Goal: Task Accomplishment & Management: Manage account settings

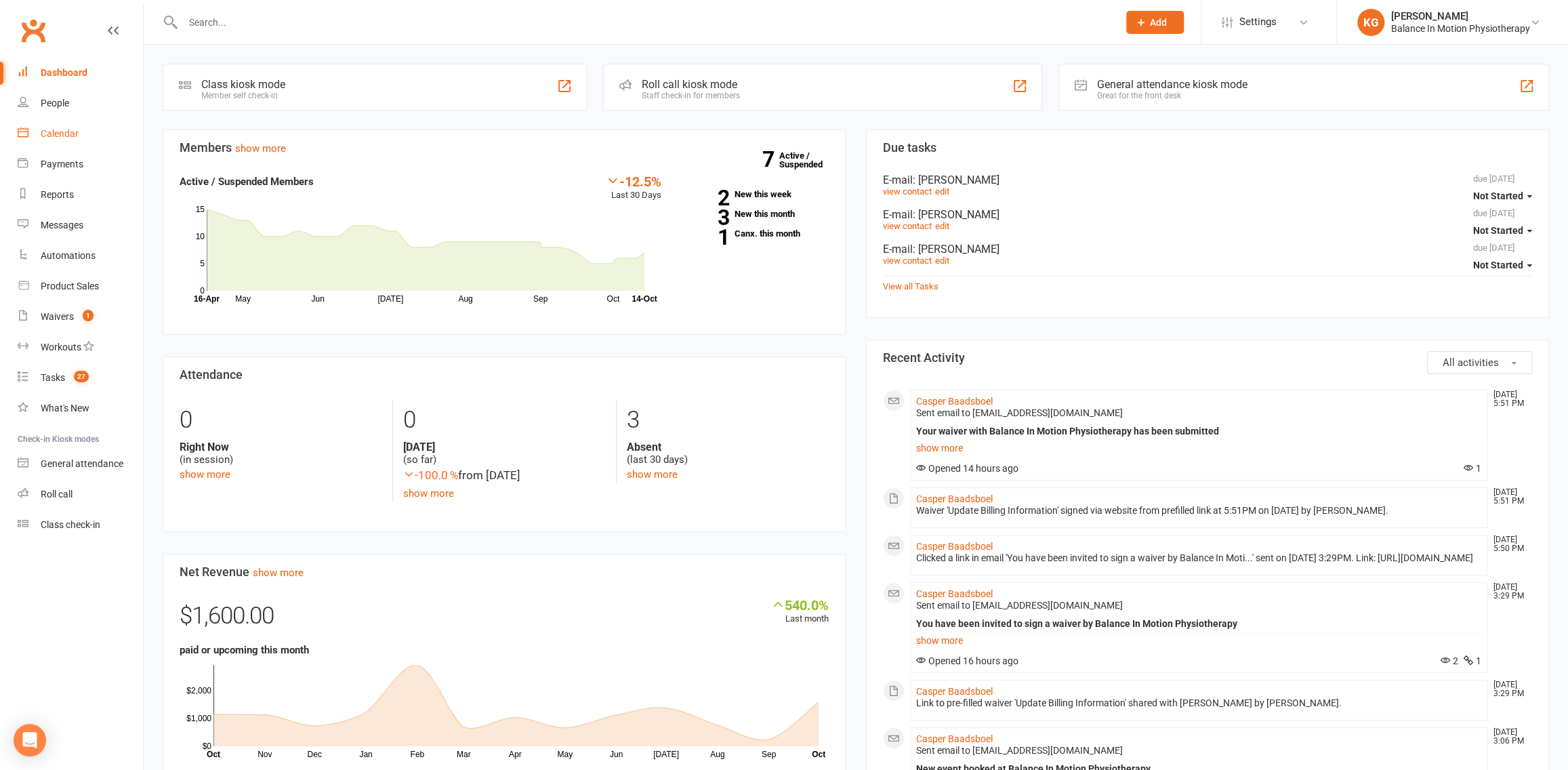
click at [77, 140] on link "Calendar" at bounding box center [81, 134] width 125 height 30
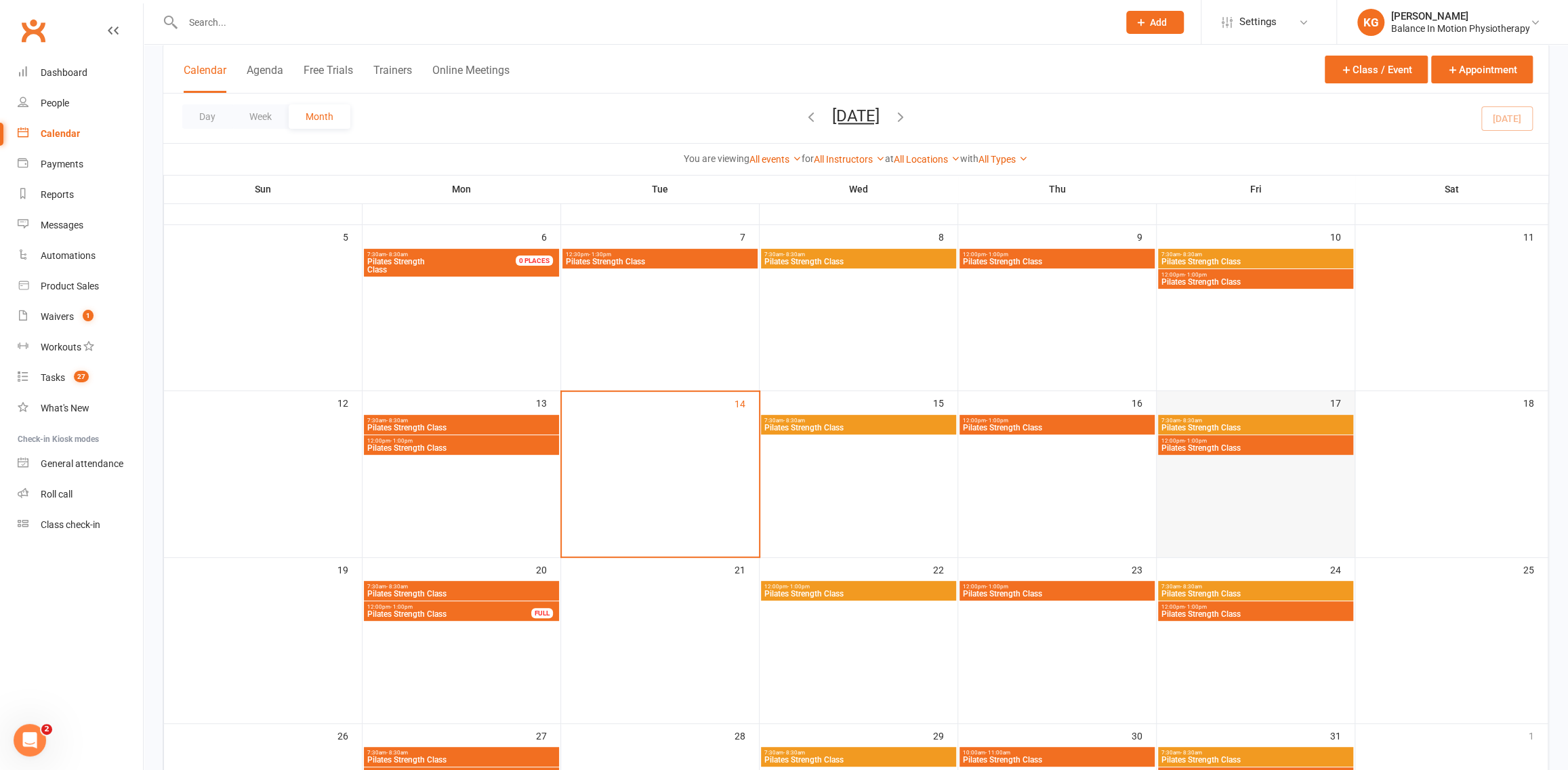
scroll to position [242, 0]
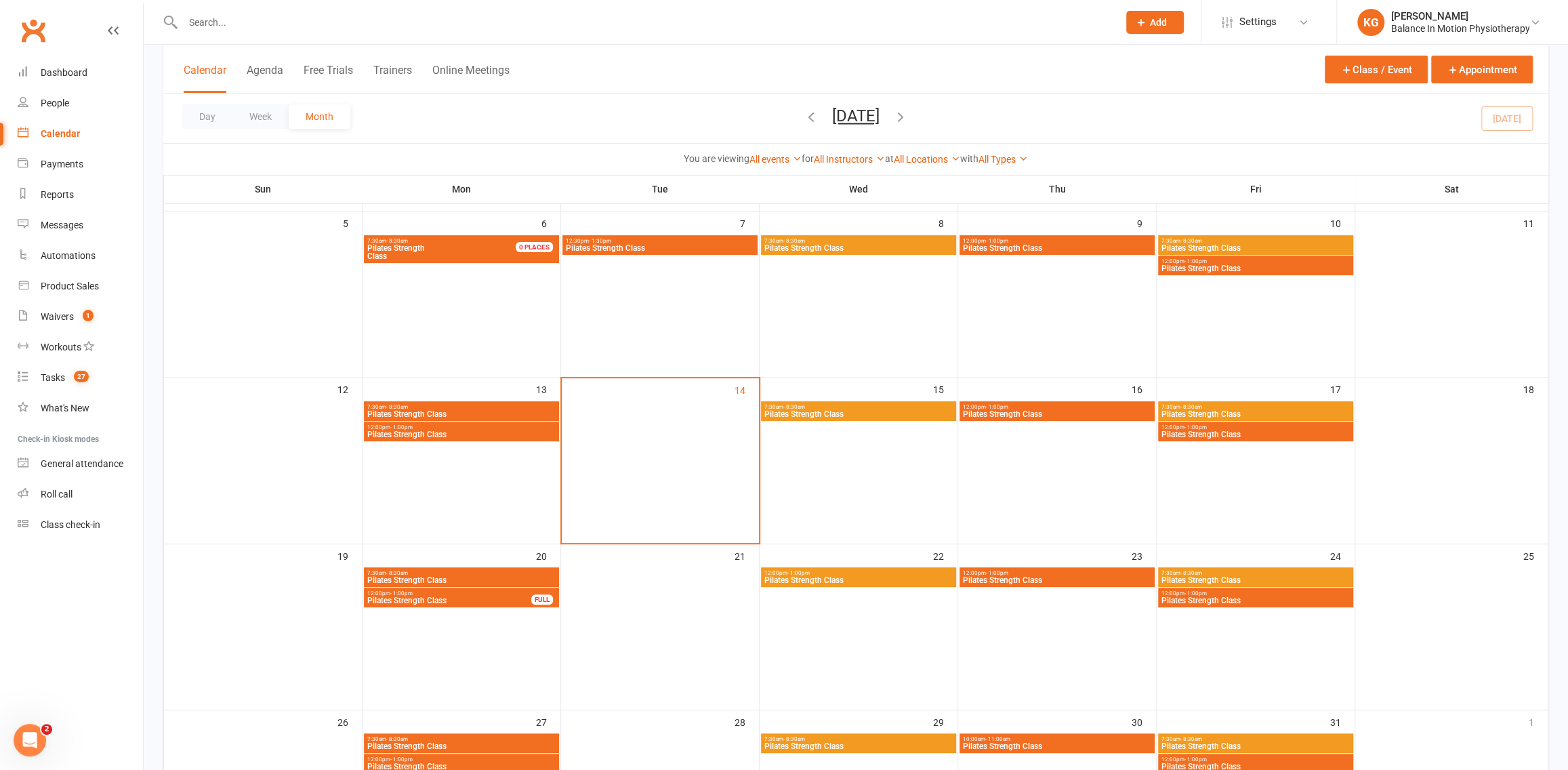
click at [1295, 414] on span "Pilates Strength Class" at bounding box center [1255, 414] width 190 height 8
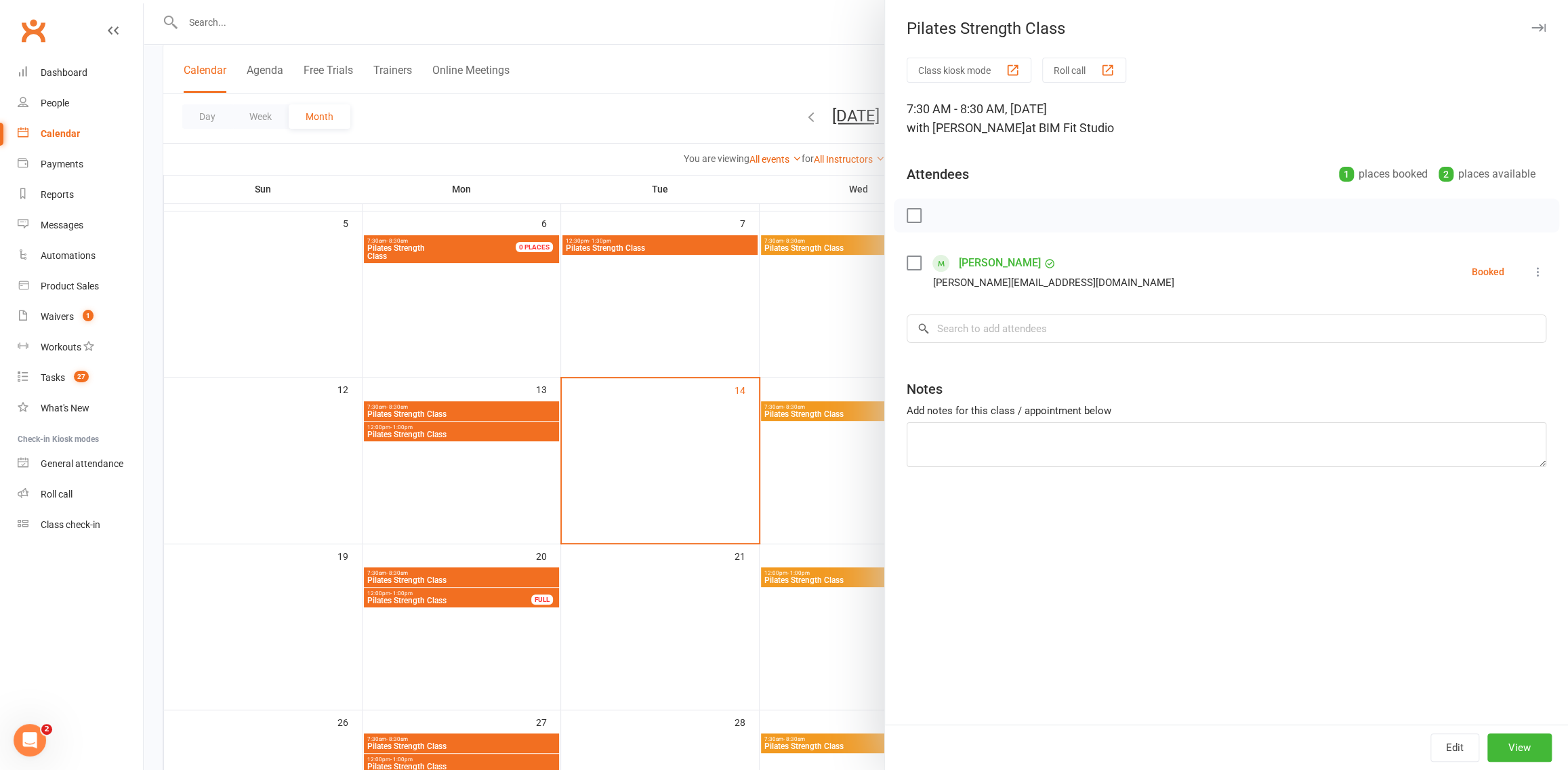
drag, startPoint x: 669, startPoint y: 399, endPoint x: 732, endPoint y: 403, distance: 63.1
click at [669, 399] on div at bounding box center [856, 385] width 1424 height 770
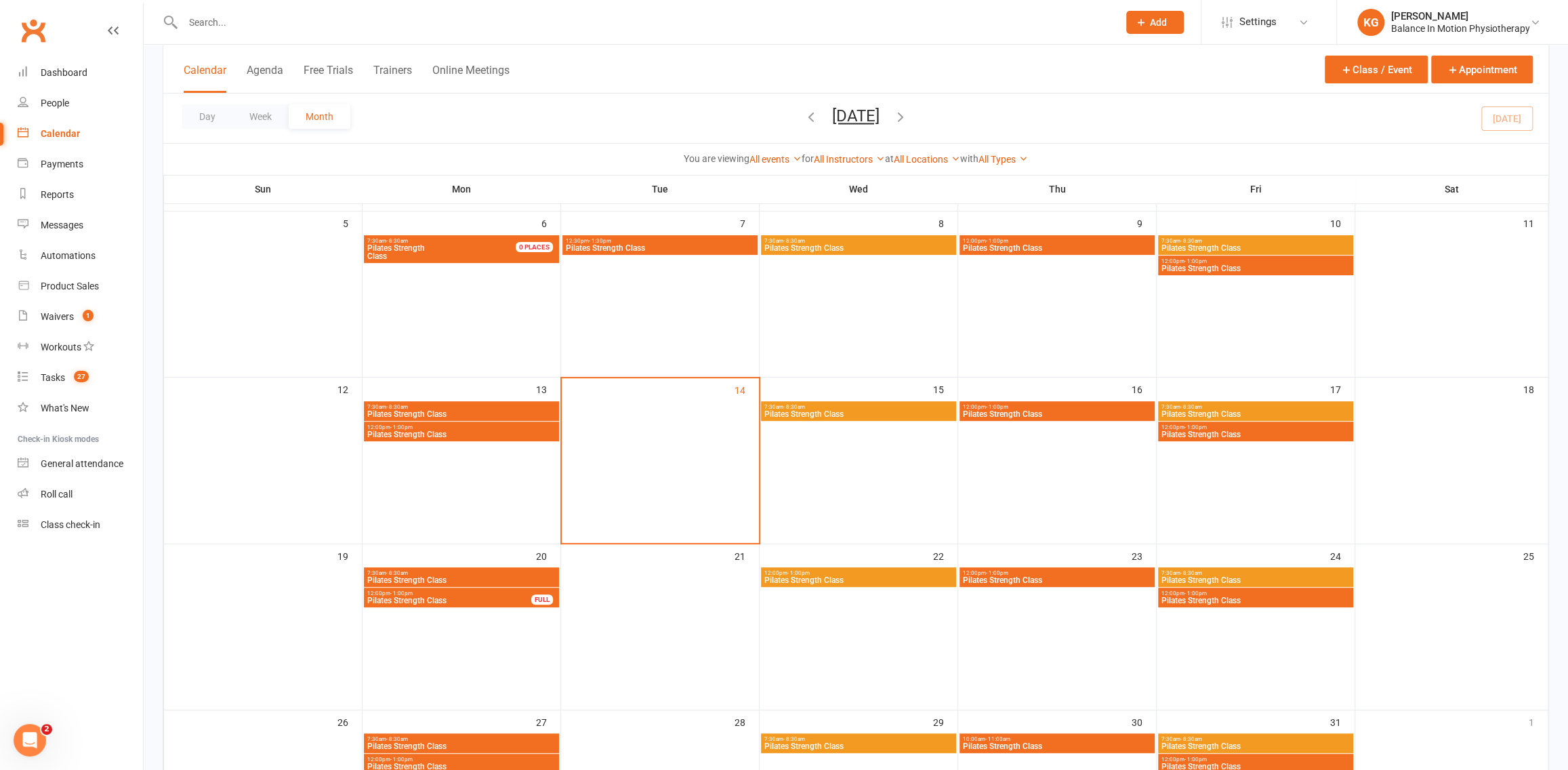
click at [1256, 430] on span "Pilates Strength Class" at bounding box center [1255, 434] width 190 height 8
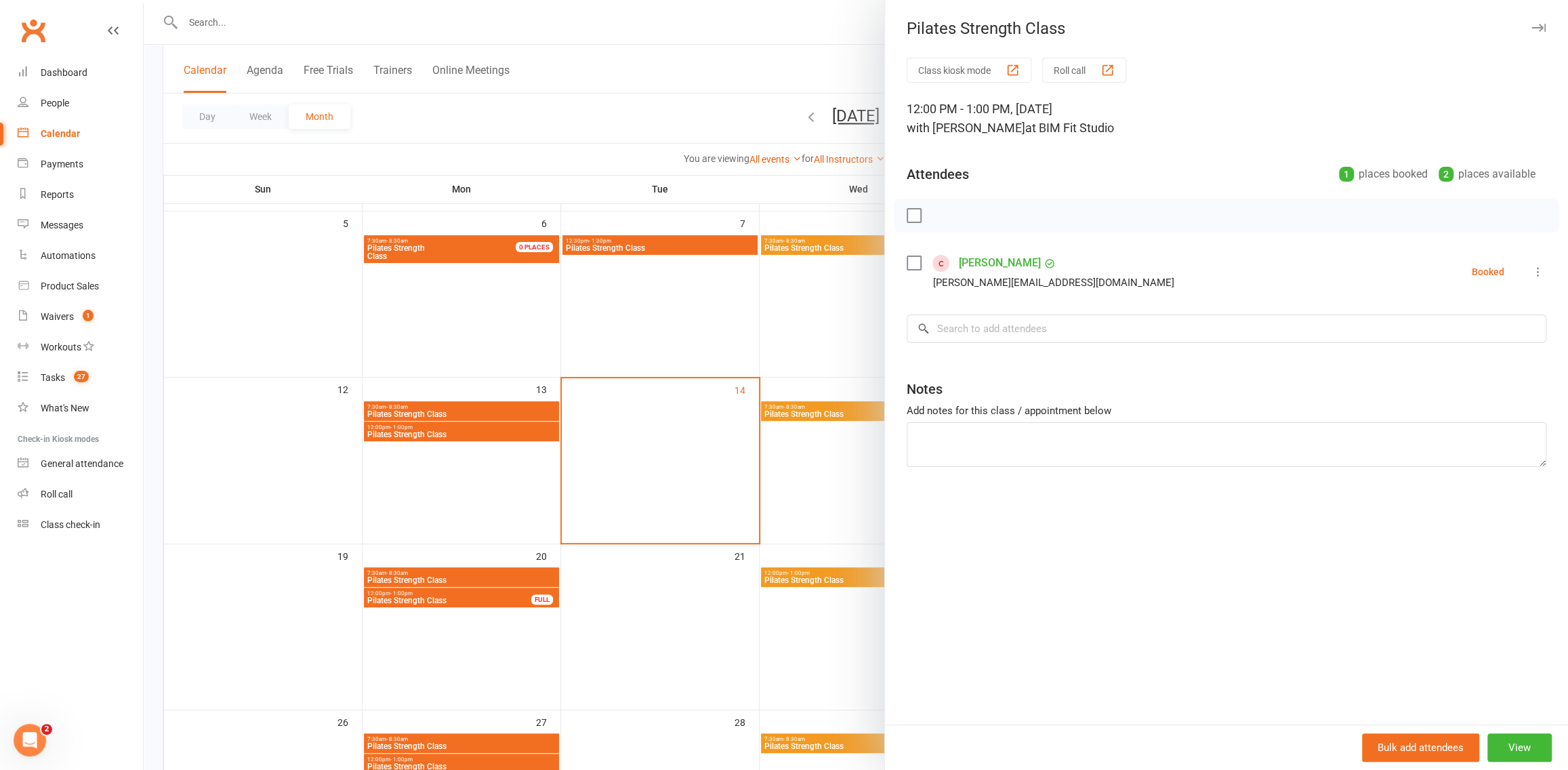
drag, startPoint x: 804, startPoint y: 392, endPoint x: 883, endPoint y: 412, distance: 81.5
click at [804, 392] on div at bounding box center [856, 385] width 1424 height 770
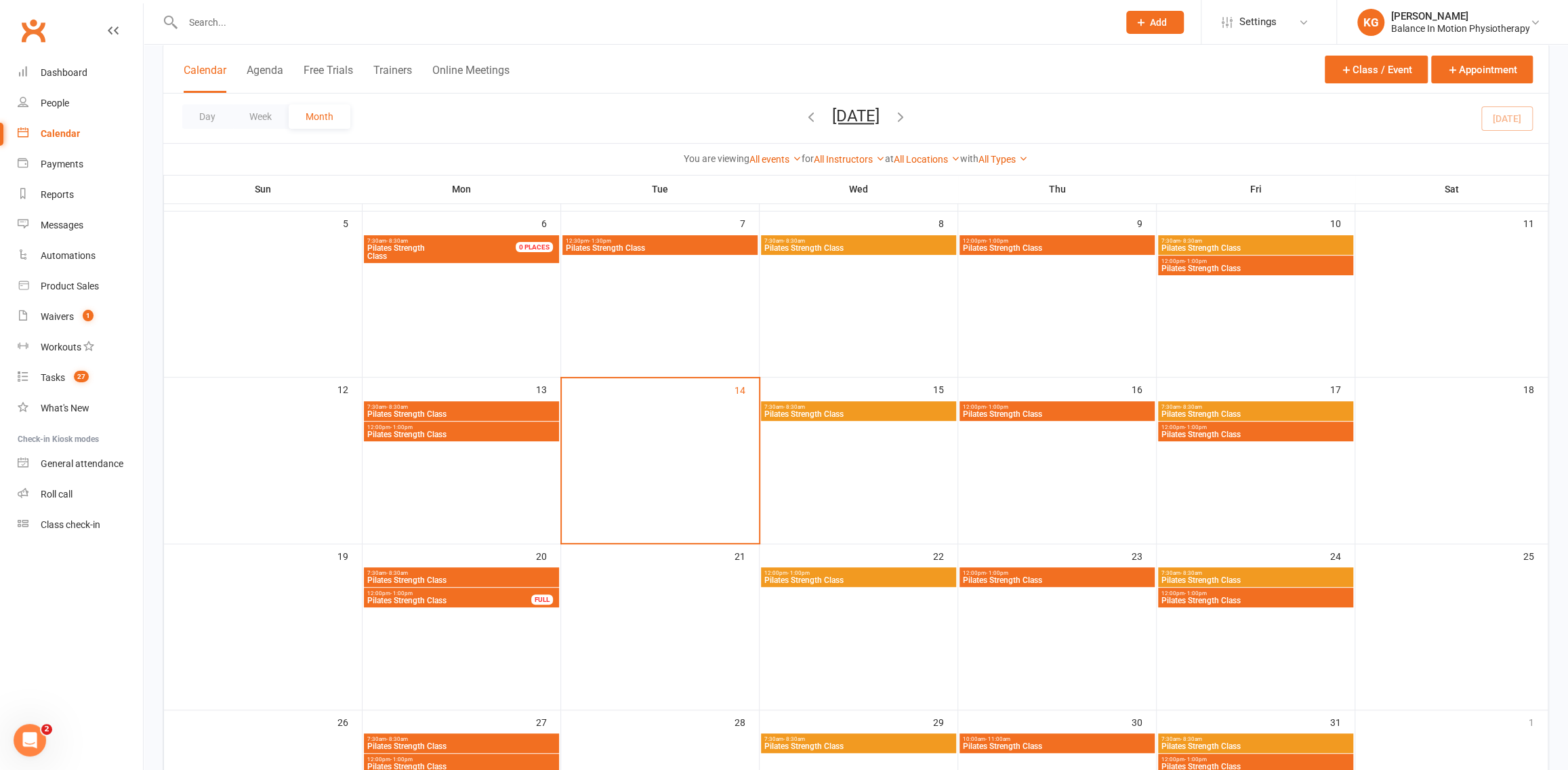
click at [1265, 581] on span "Pilates Strength Class" at bounding box center [1255, 580] width 190 height 8
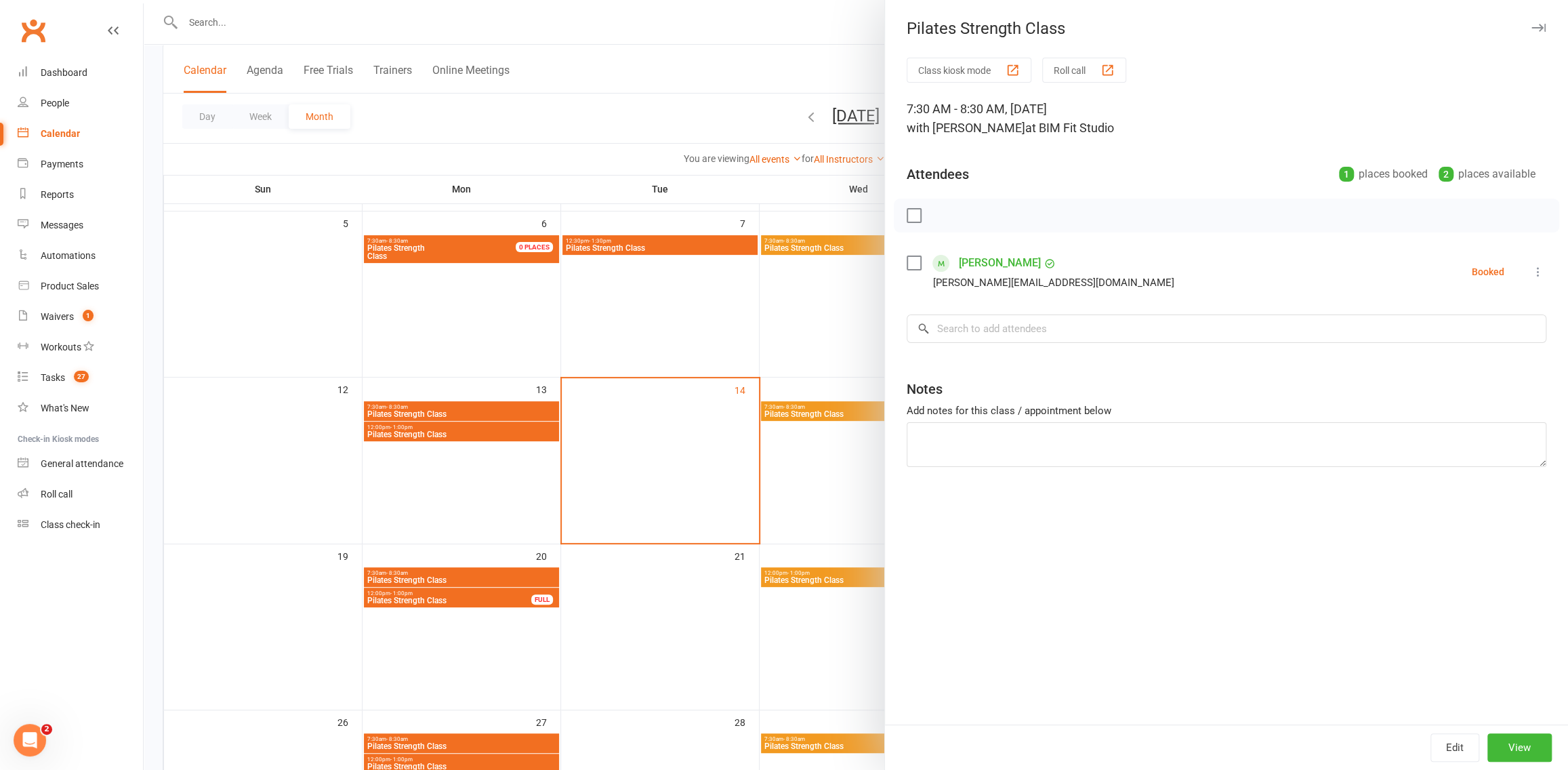
click at [890, 559] on div "Class kiosk mode Roll call 7:30 AM - 8:30 AM, Friday, October, 24, 2025 with Ja…" at bounding box center [1226, 391] width 683 height 667
click at [836, 560] on div at bounding box center [856, 385] width 1424 height 770
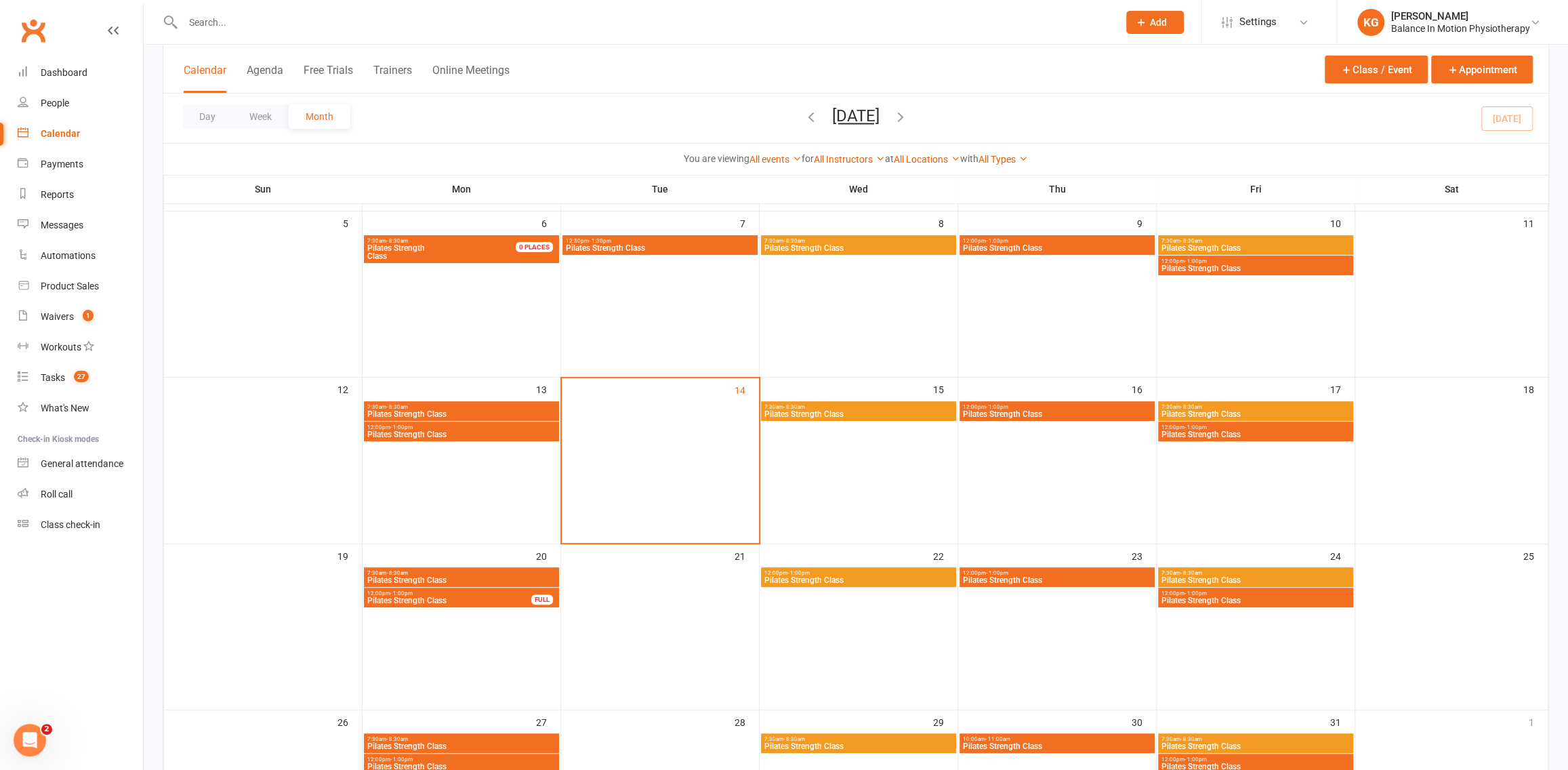
click at [1270, 588] on div "12:00pm - 1:00pm Pilates Strength Class" at bounding box center [1255, 597] width 195 height 20
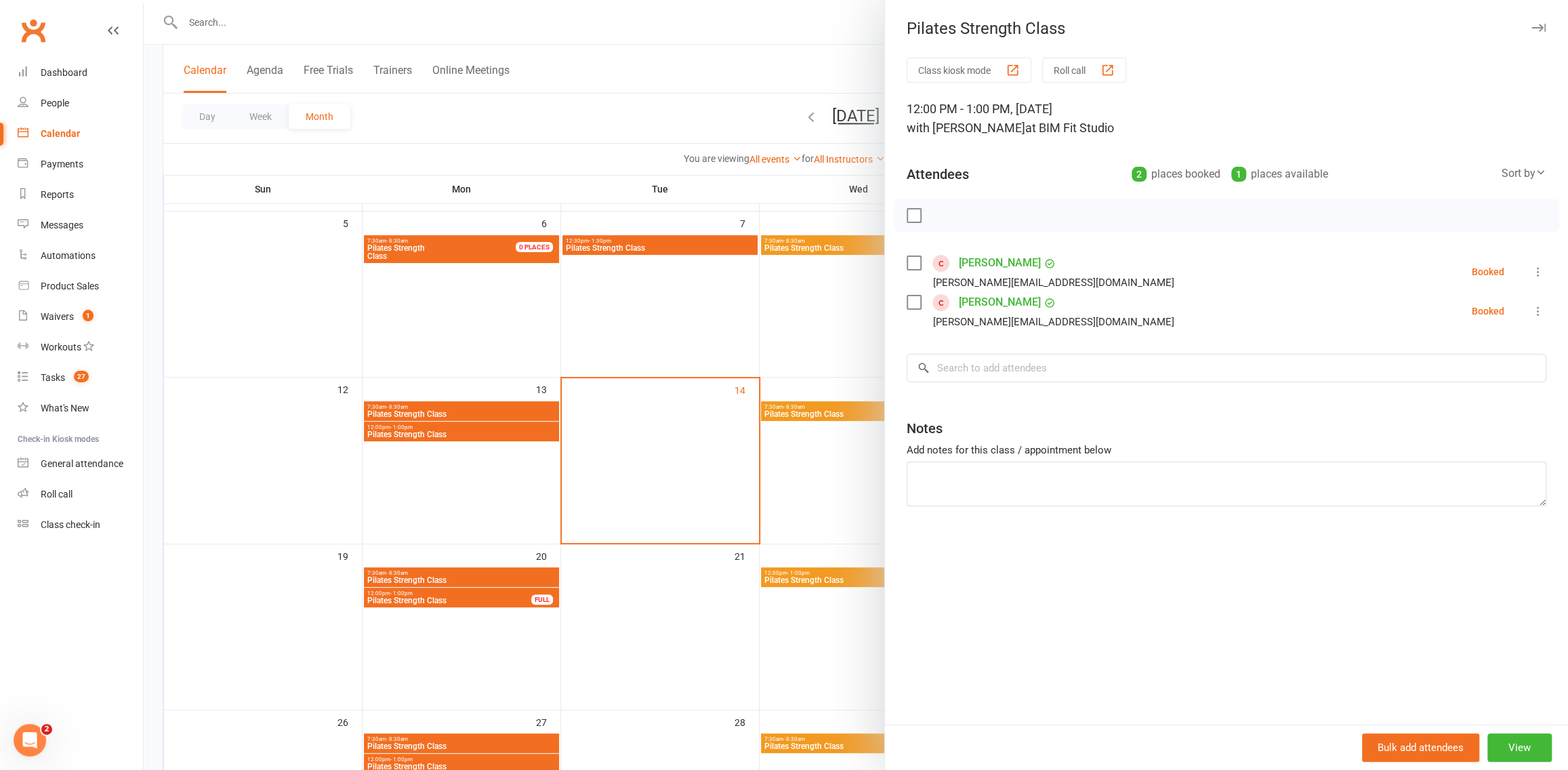
click at [788, 523] on div at bounding box center [856, 385] width 1424 height 770
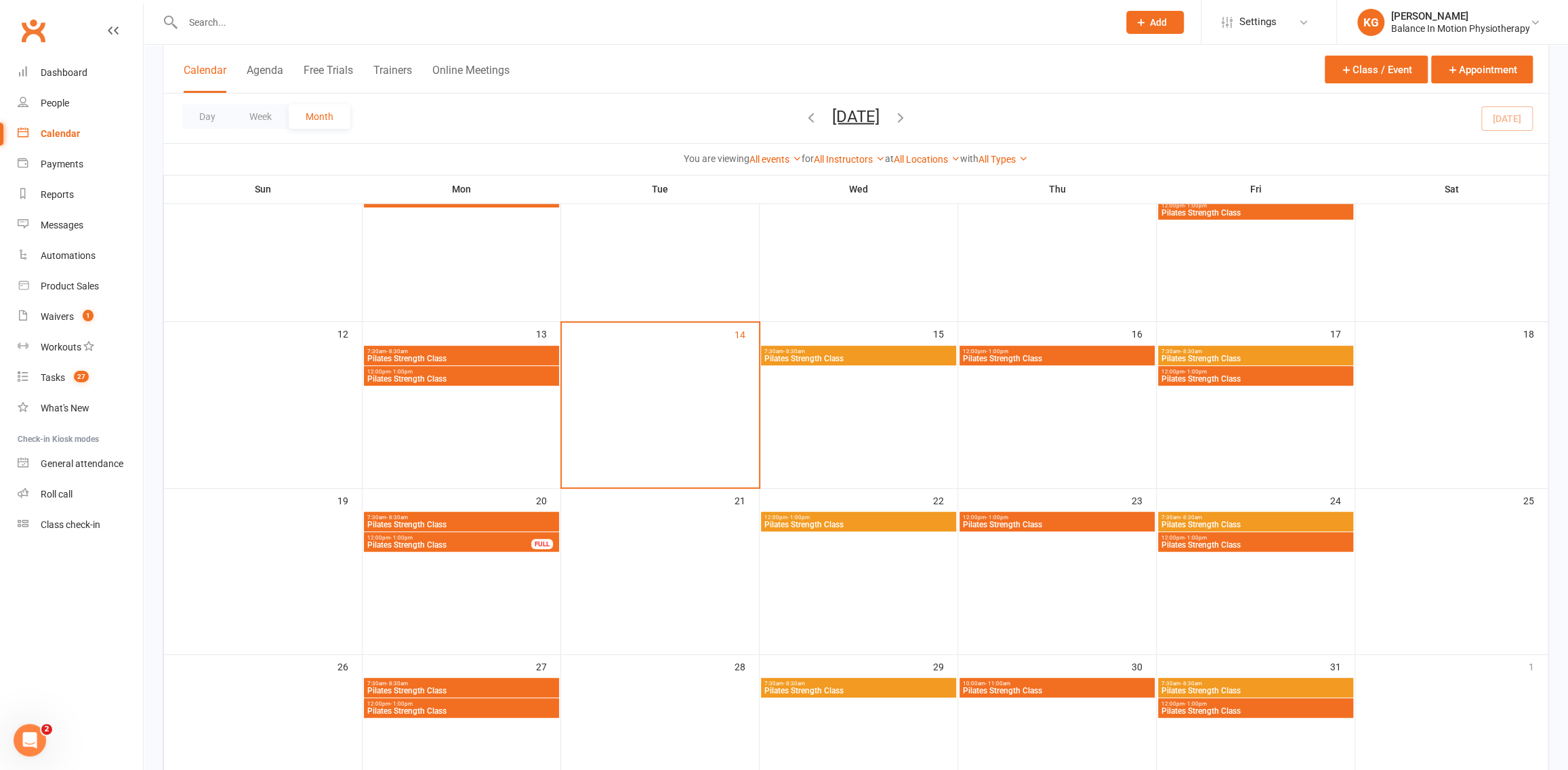
scroll to position [447, 0]
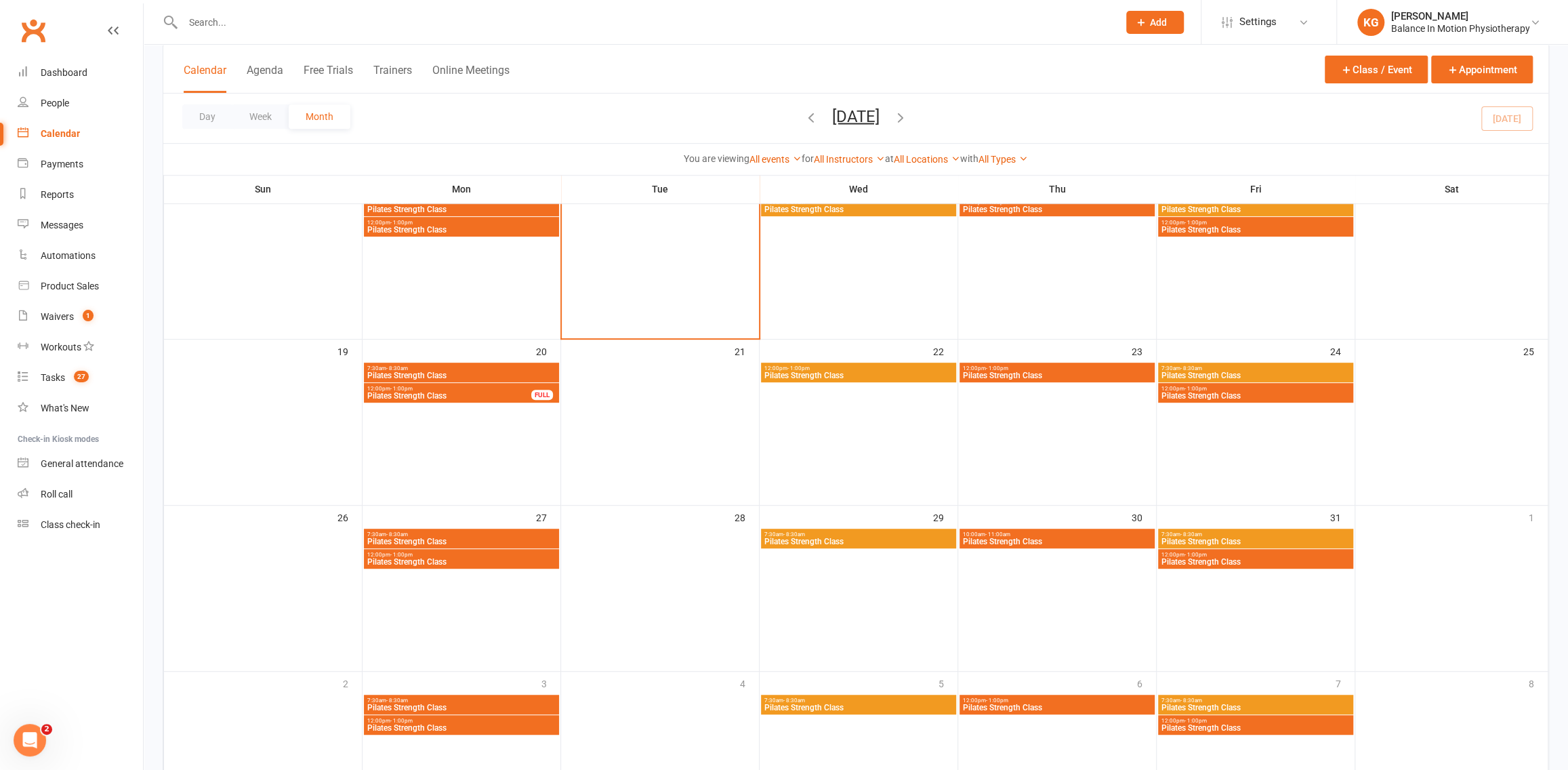
click at [1266, 557] on span "Pilates Strength Class" at bounding box center [1255, 561] width 190 height 8
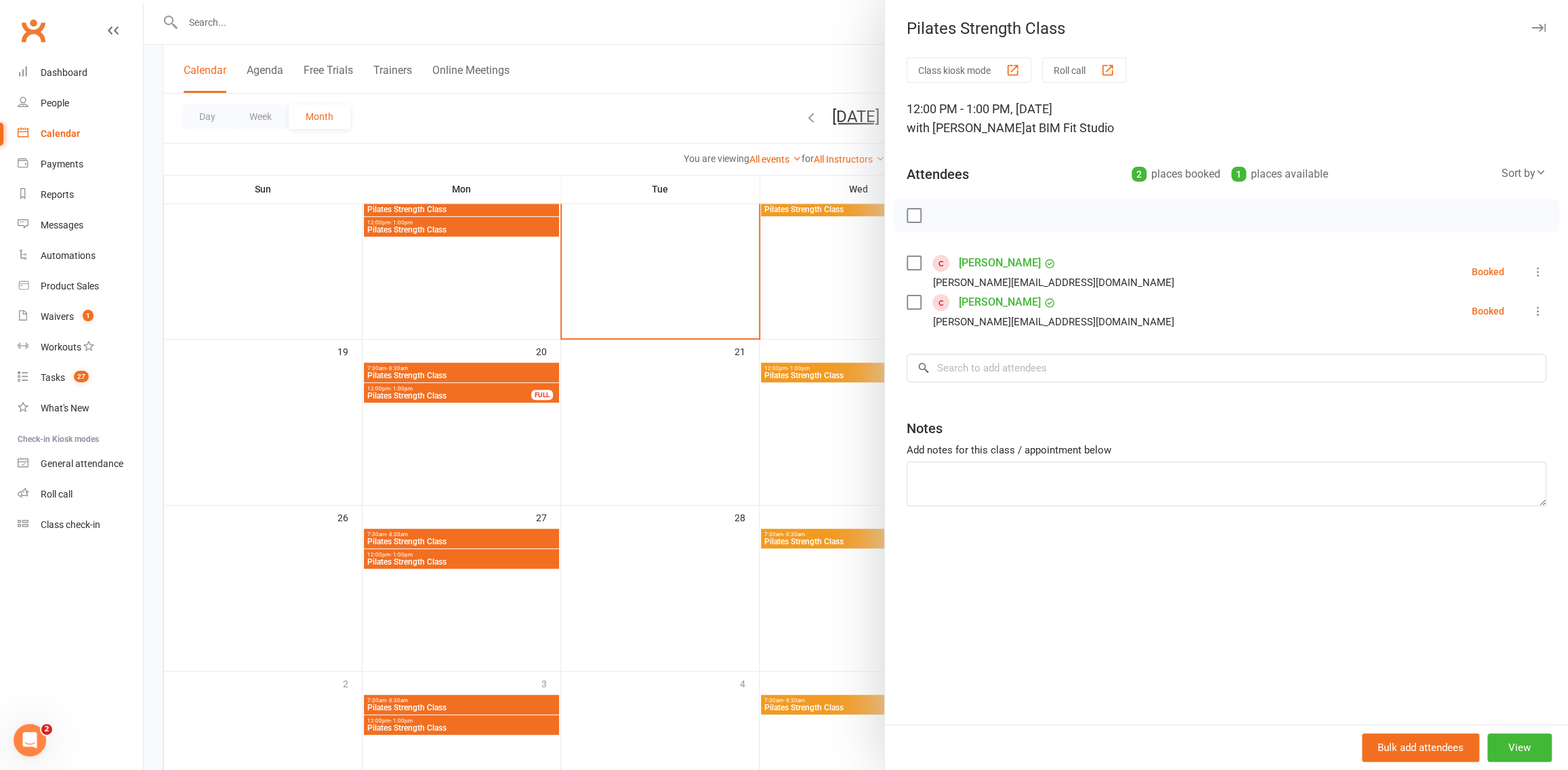
click at [777, 446] on div at bounding box center [856, 385] width 1424 height 770
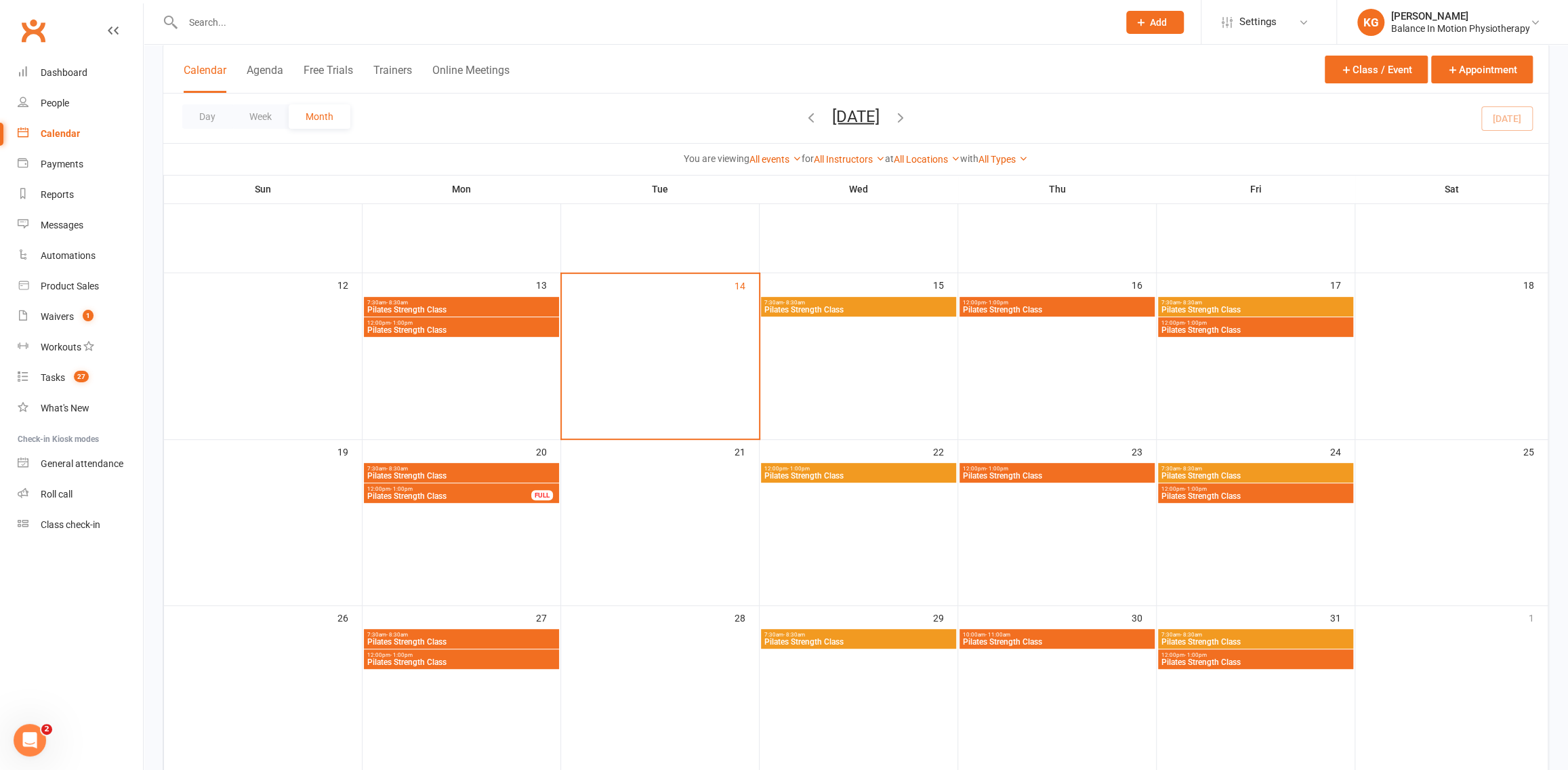
scroll to position [344, 0]
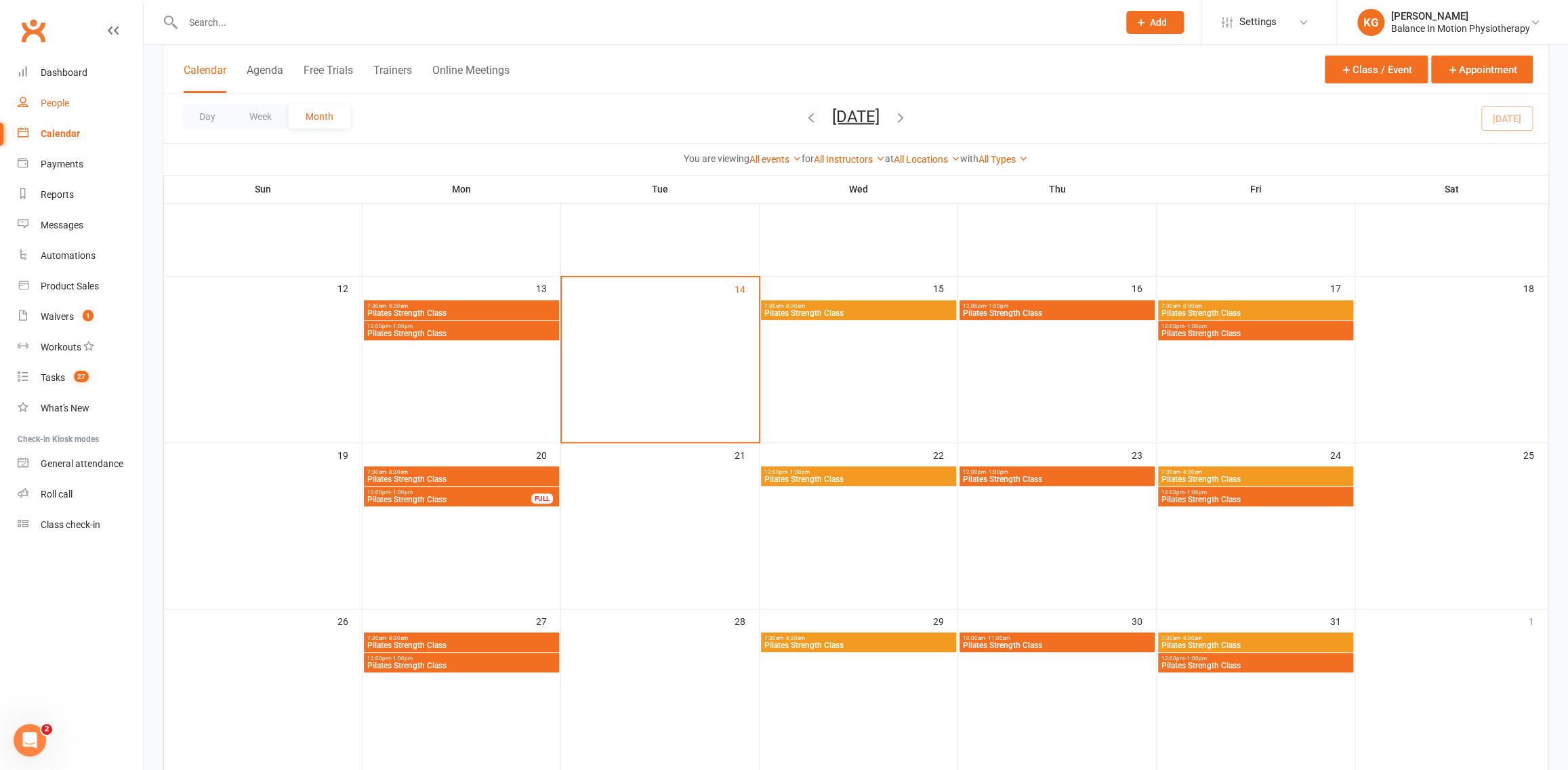
click at [59, 101] on div "People" at bounding box center [55, 103] width 28 height 11
click at [803, 22] on input "text" at bounding box center [643, 22] width 929 height 19
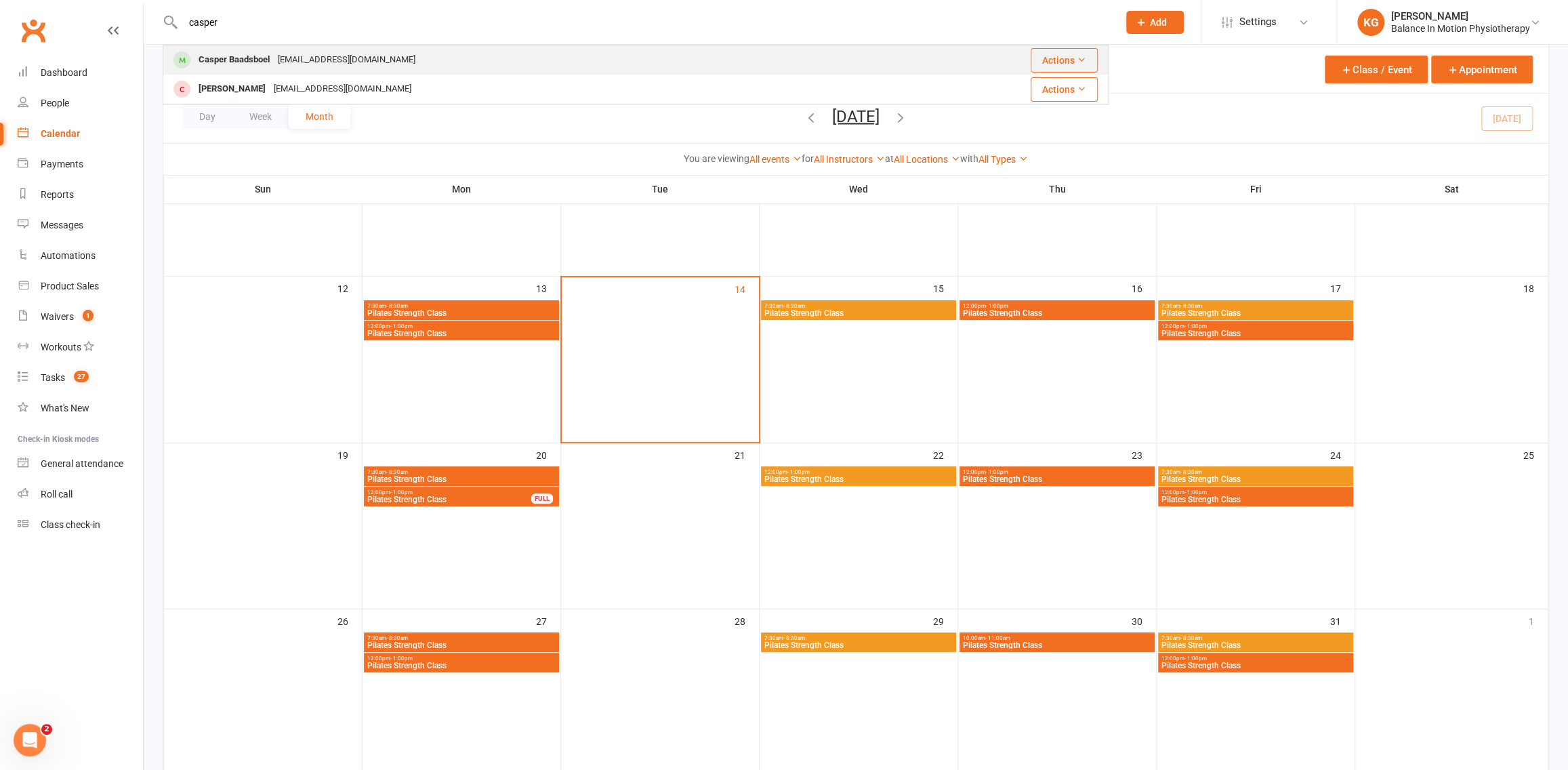
type input "casper"
click at [273, 73] on div "Casper Baadsboel baadsboel@hotmail.com" at bounding box center [528, 60] width 727 height 28
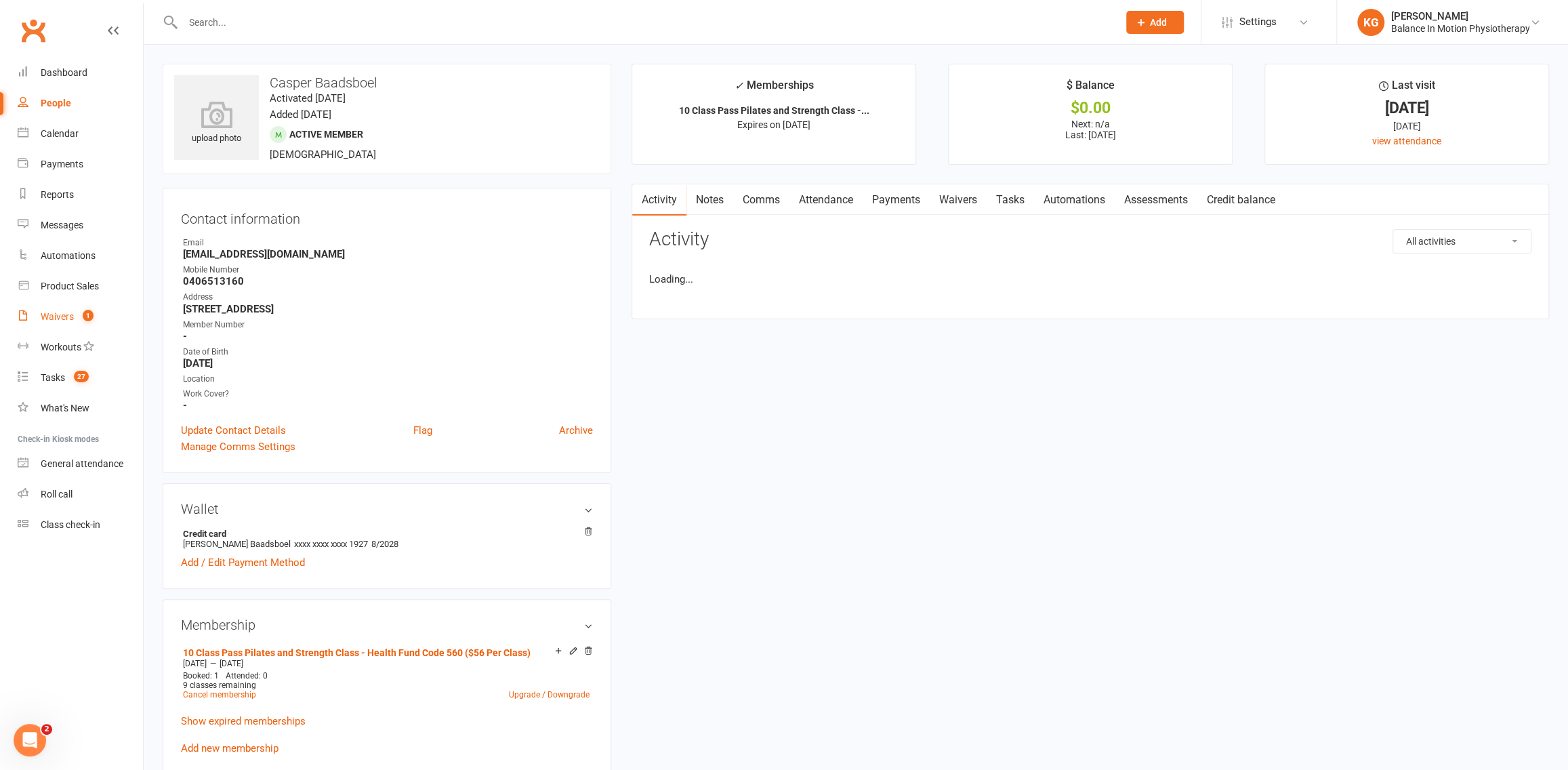
click at [42, 318] on div "Waivers" at bounding box center [57, 317] width 33 height 11
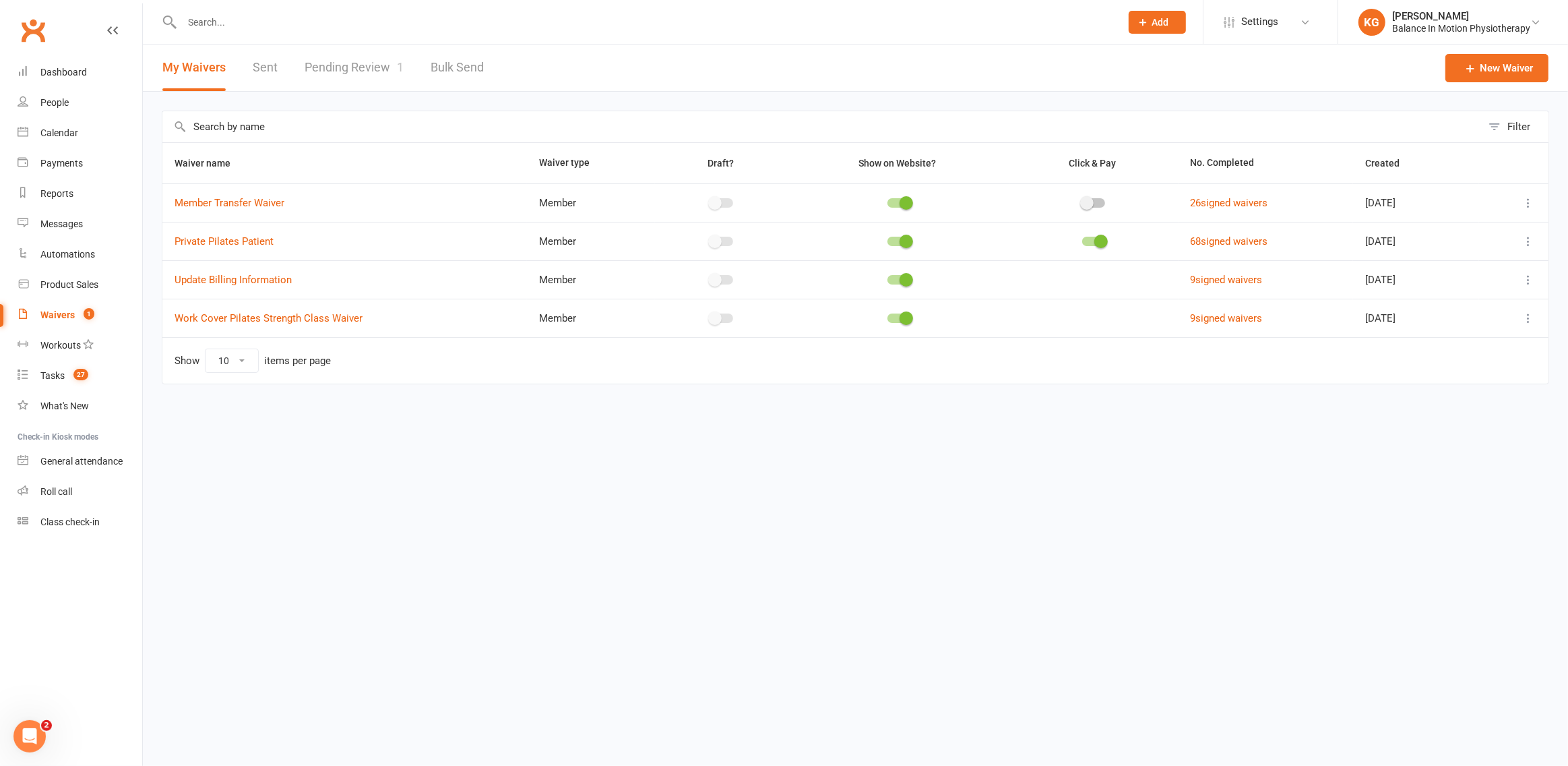
click at [353, 68] on link "Pending Review 1" at bounding box center [354, 68] width 99 height 47
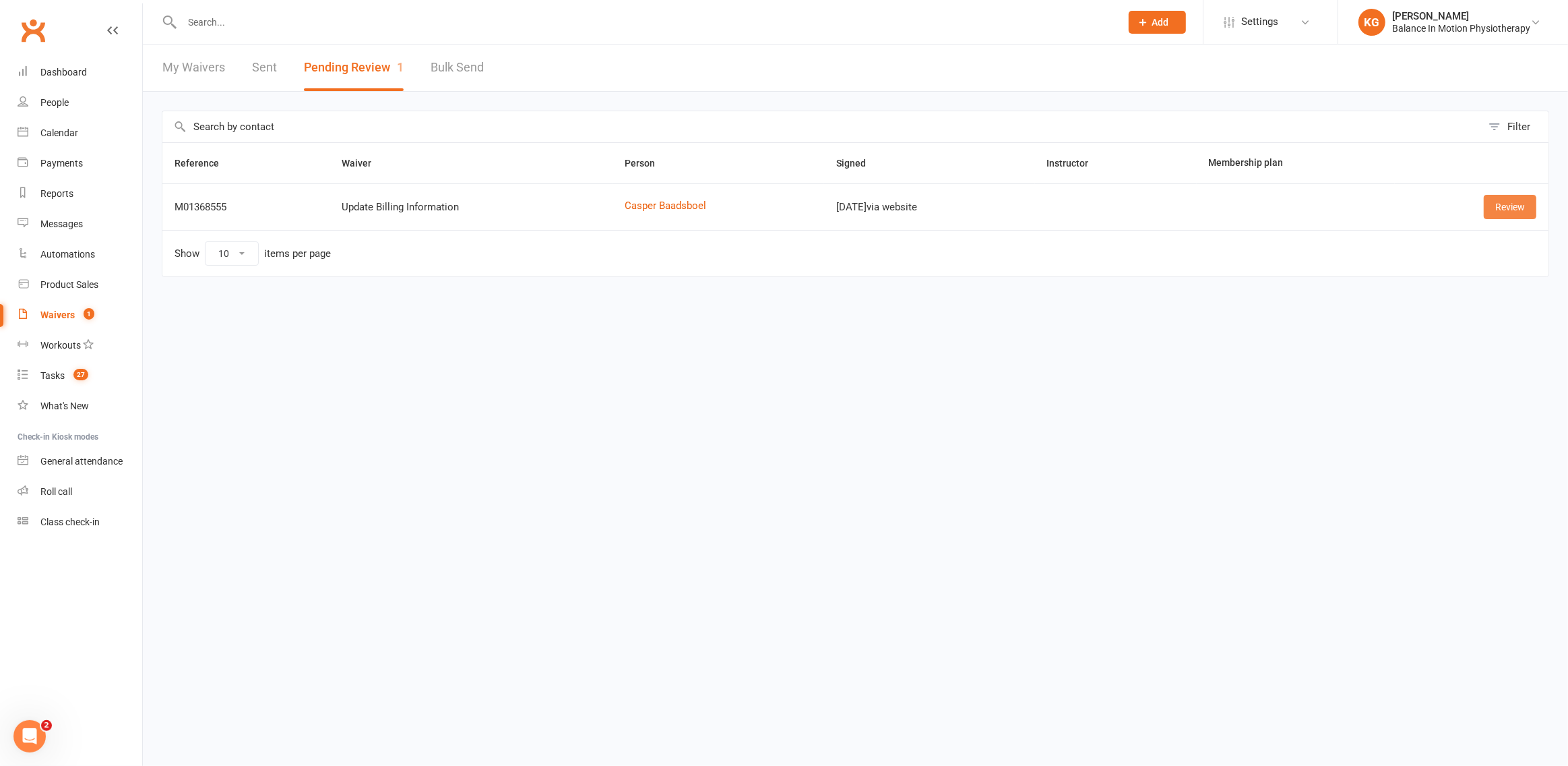
click at [1493, 213] on link "Review" at bounding box center [1510, 207] width 53 height 24
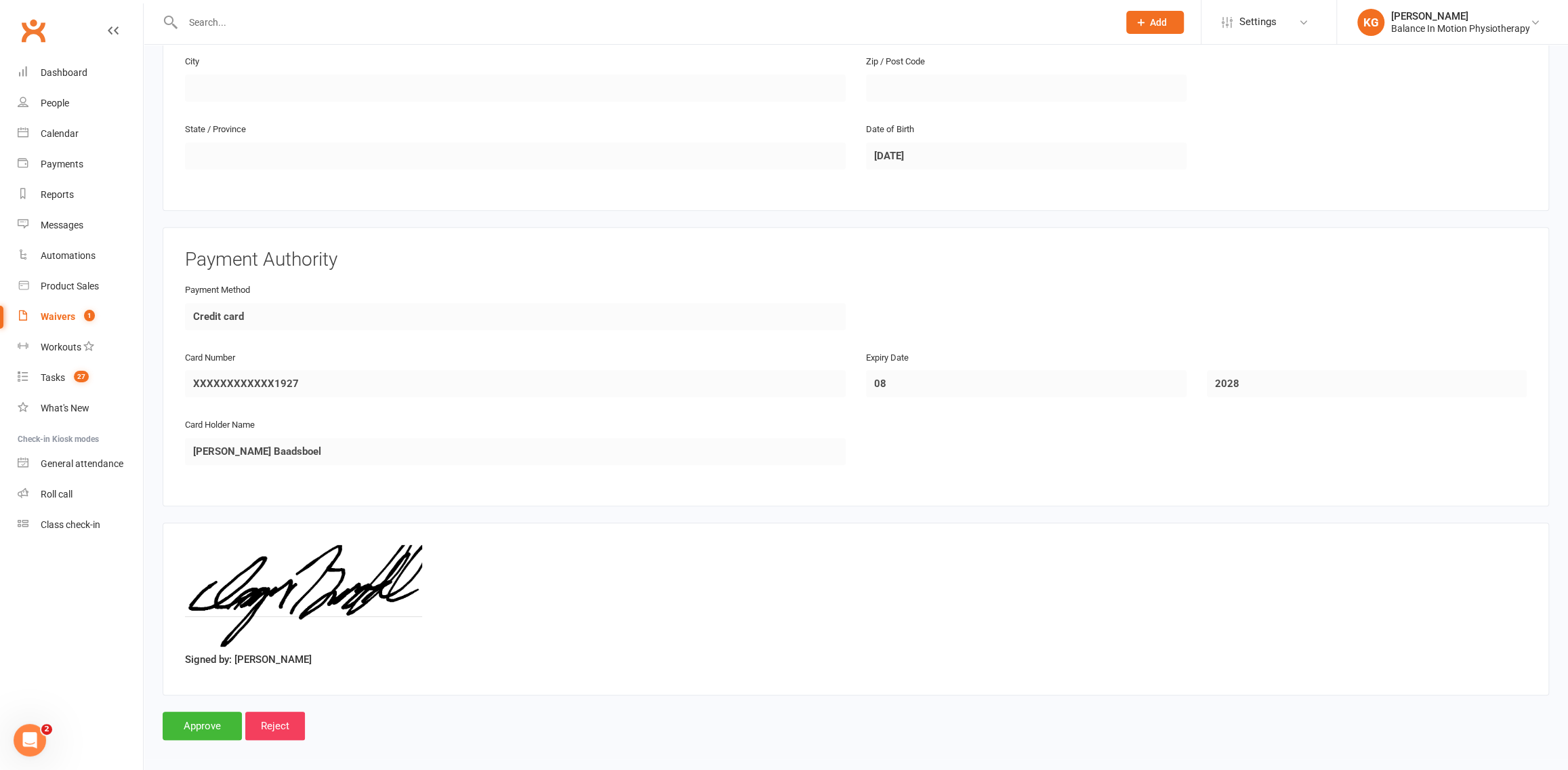
scroll to position [442, 0]
click at [221, 710] on input "Approve" at bounding box center [202, 724] width 79 height 28
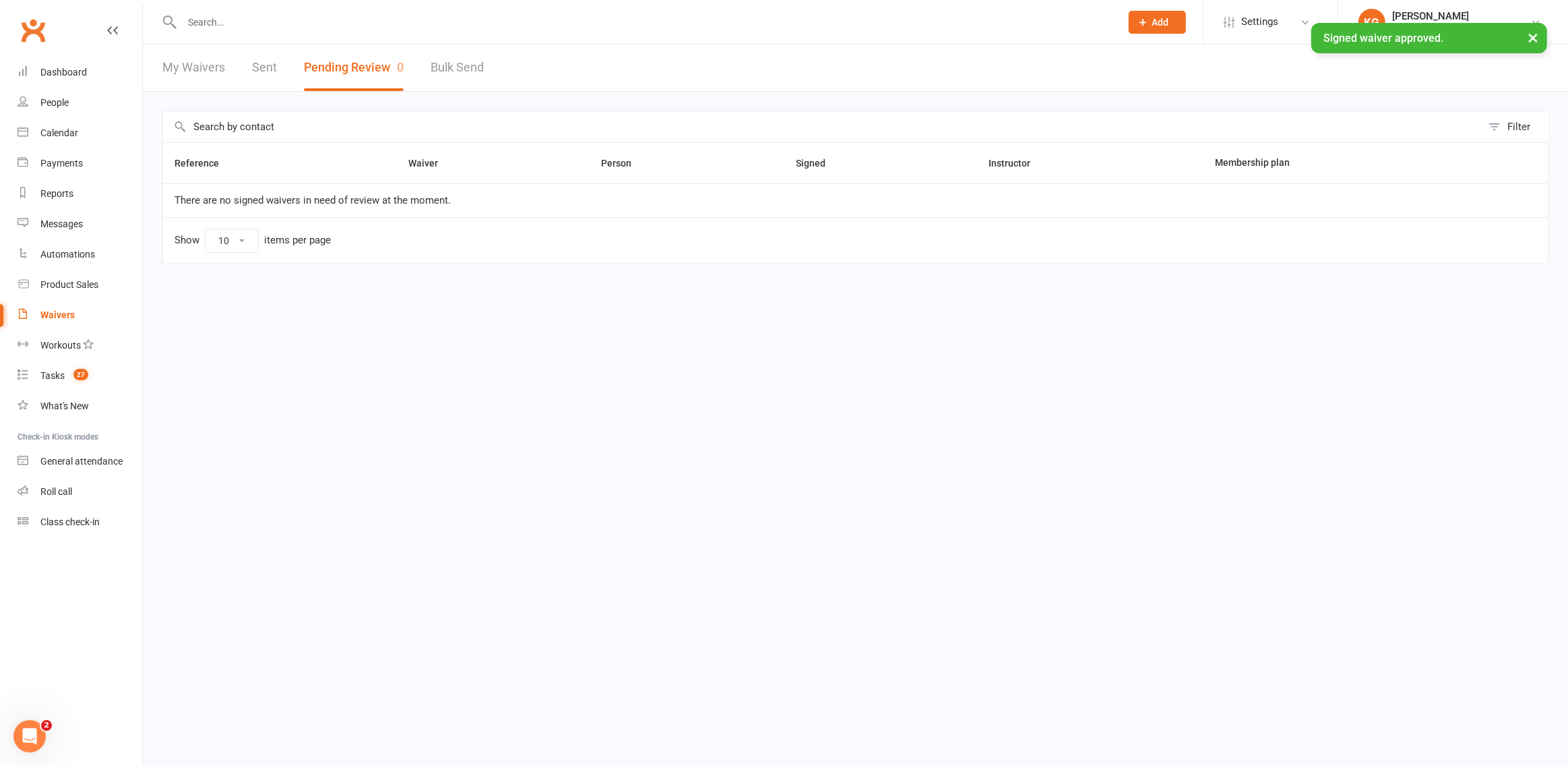
click at [445, 5] on div at bounding box center [636, 22] width 949 height 44
click at [445, 13] on input "text" at bounding box center [644, 22] width 934 height 19
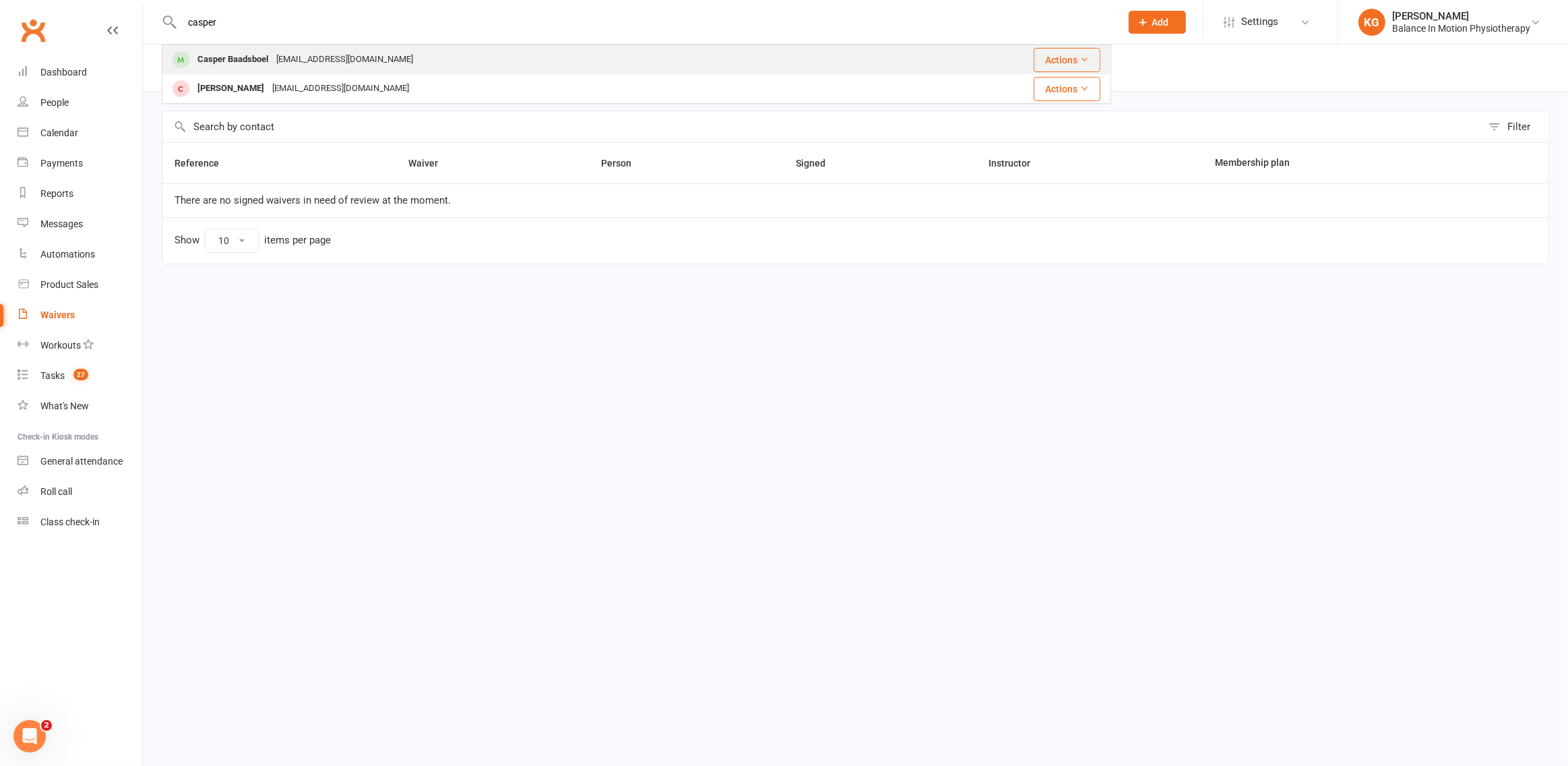
type input "casper"
click at [197, 61] on div "Casper Baadsboel" at bounding box center [232, 59] width 79 height 19
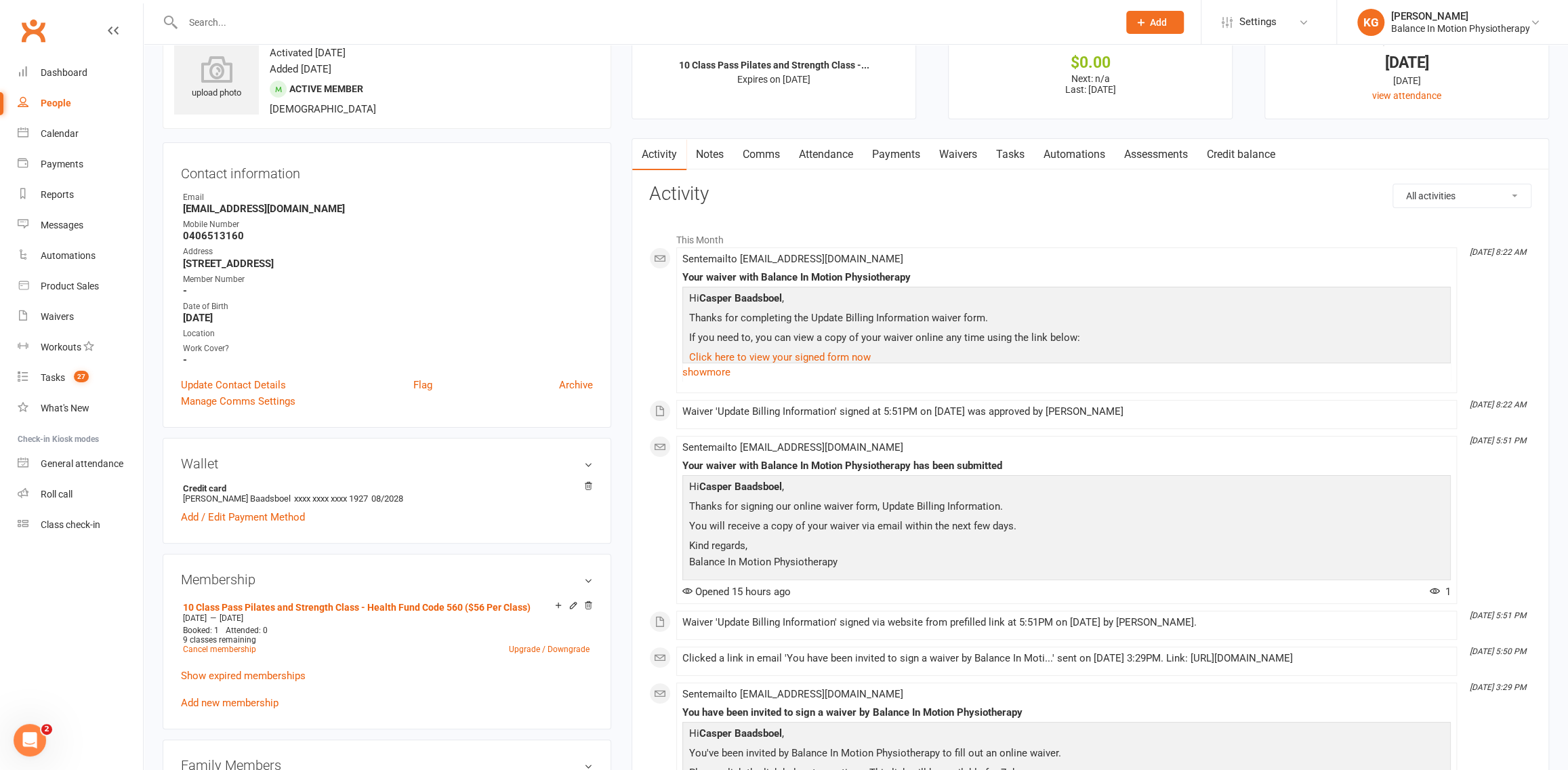
scroll to position [99, 0]
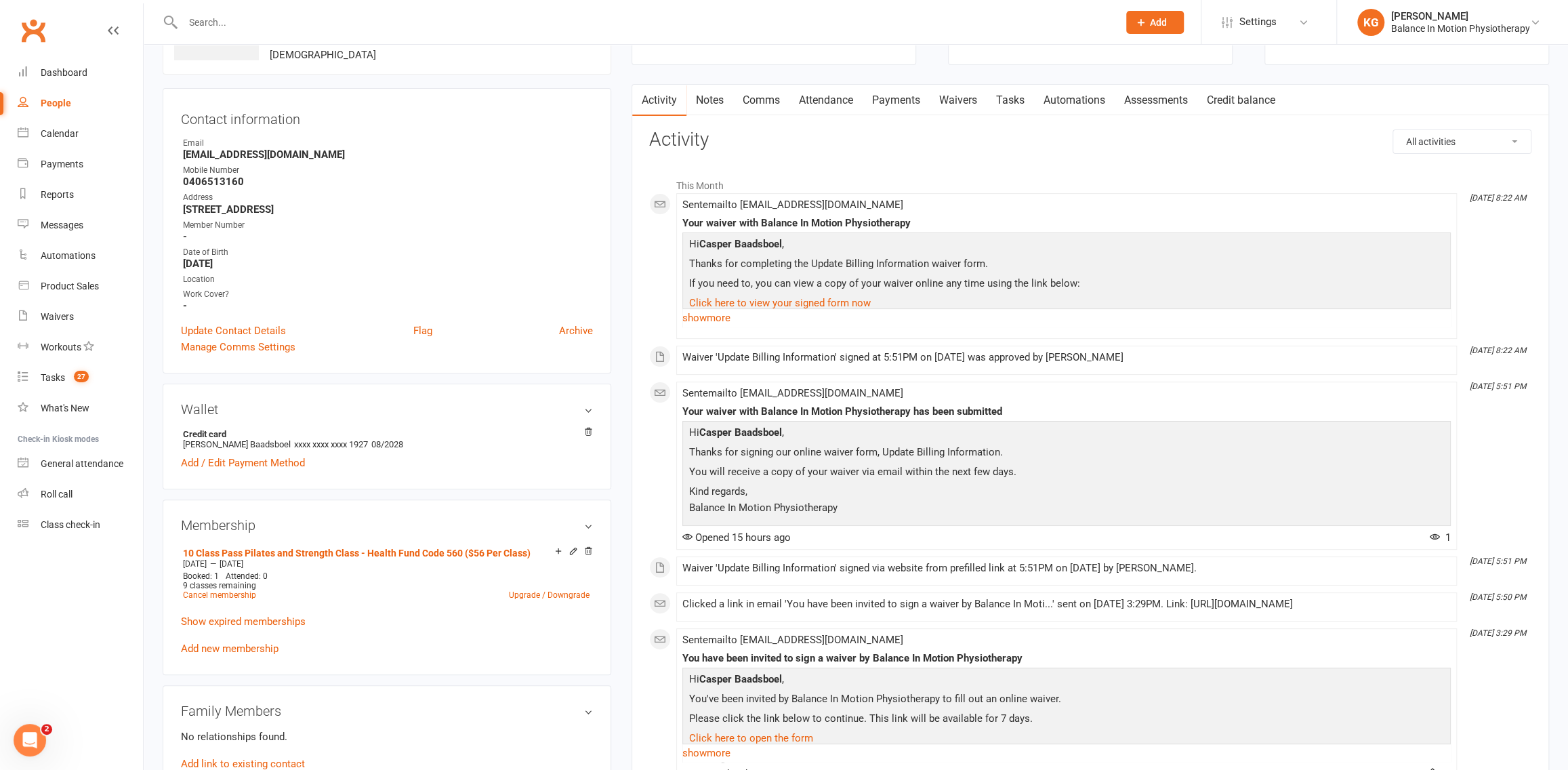
drag, startPoint x: 900, startPoint y: 94, endPoint x: 894, endPoint y: 106, distance: 13.4
click at [900, 94] on link "Payments" at bounding box center [897, 100] width 67 height 31
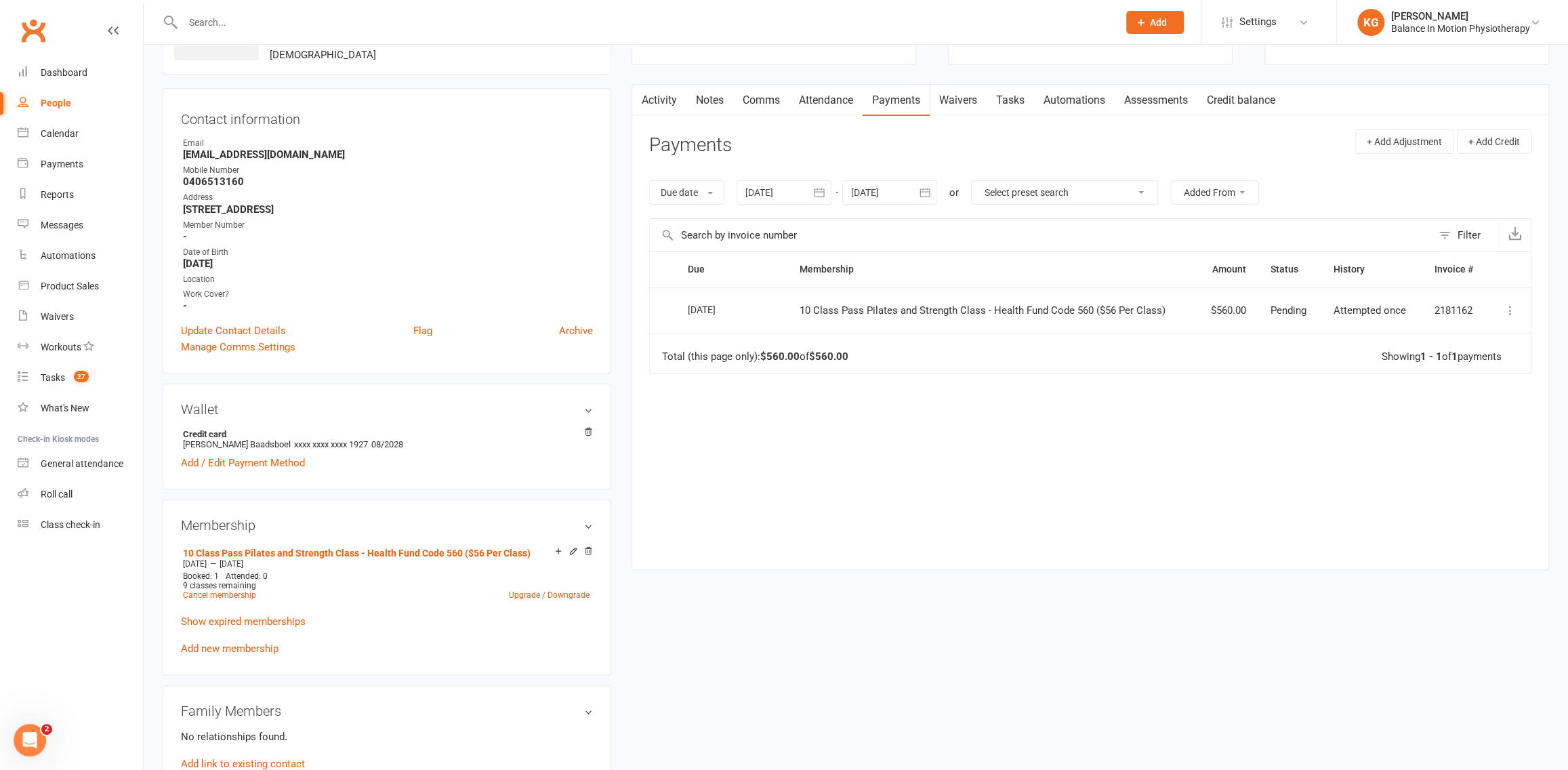
click at [1519, 314] on td "More Info Send message" at bounding box center [1509, 310] width 43 height 46
click at [1505, 313] on icon at bounding box center [1510, 310] width 13 height 13
drag, startPoint x: 1200, startPoint y: 439, endPoint x: 1349, endPoint y: 387, distance: 157.8
click at [1203, 439] on div "Due Contact Membership Amount Status History Invoice # Select this 13 Oct 2025 …" at bounding box center [1090, 400] width 882 height 297
click at [1512, 313] on icon at bounding box center [1510, 310] width 13 height 13
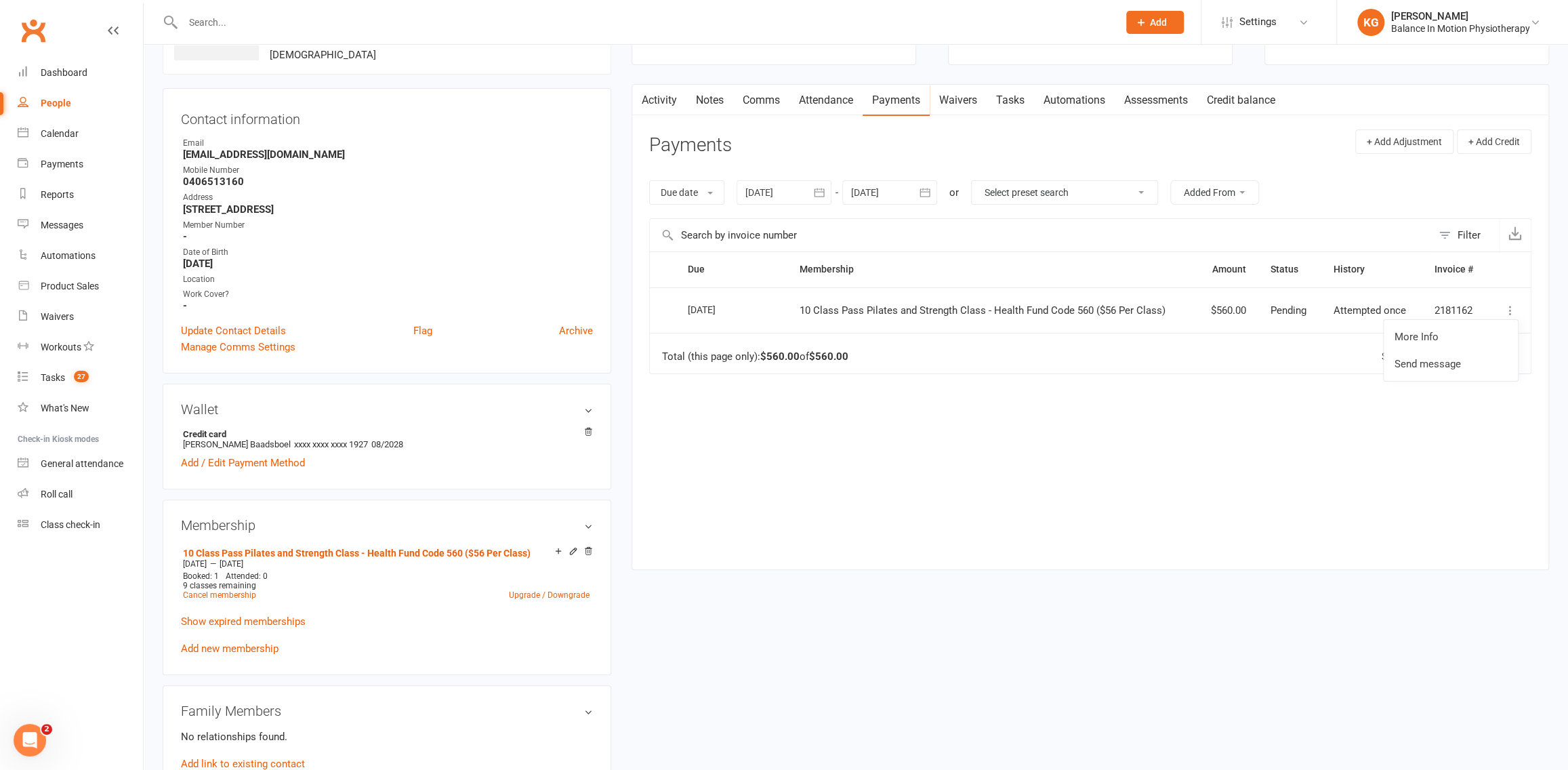
click at [1411, 492] on div "Due Contact Membership Amount Status History Invoice # Select this 13 Oct 2025 …" at bounding box center [1090, 400] width 882 height 297
drag, startPoint x: 1270, startPoint y: 323, endPoint x: 1439, endPoint y: 323, distance: 169.0
click at [1439, 323] on tr "Select this 13 Oct 2025 Casper Baadsboel 10 Class Pass Pilates and Strength Cla…" at bounding box center [1090, 310] width 881 height 46
drag, startPoint x: 1227, startPoint y: 511, endPoint x: 851, endPoint y: 379, distance: 398.5
click at [1227, 511] on div "Due Contact Membership Amount Status History Invoice # Select this 13 Oct 2025 …" at bounding box center [1090, 400] width 882 height 297
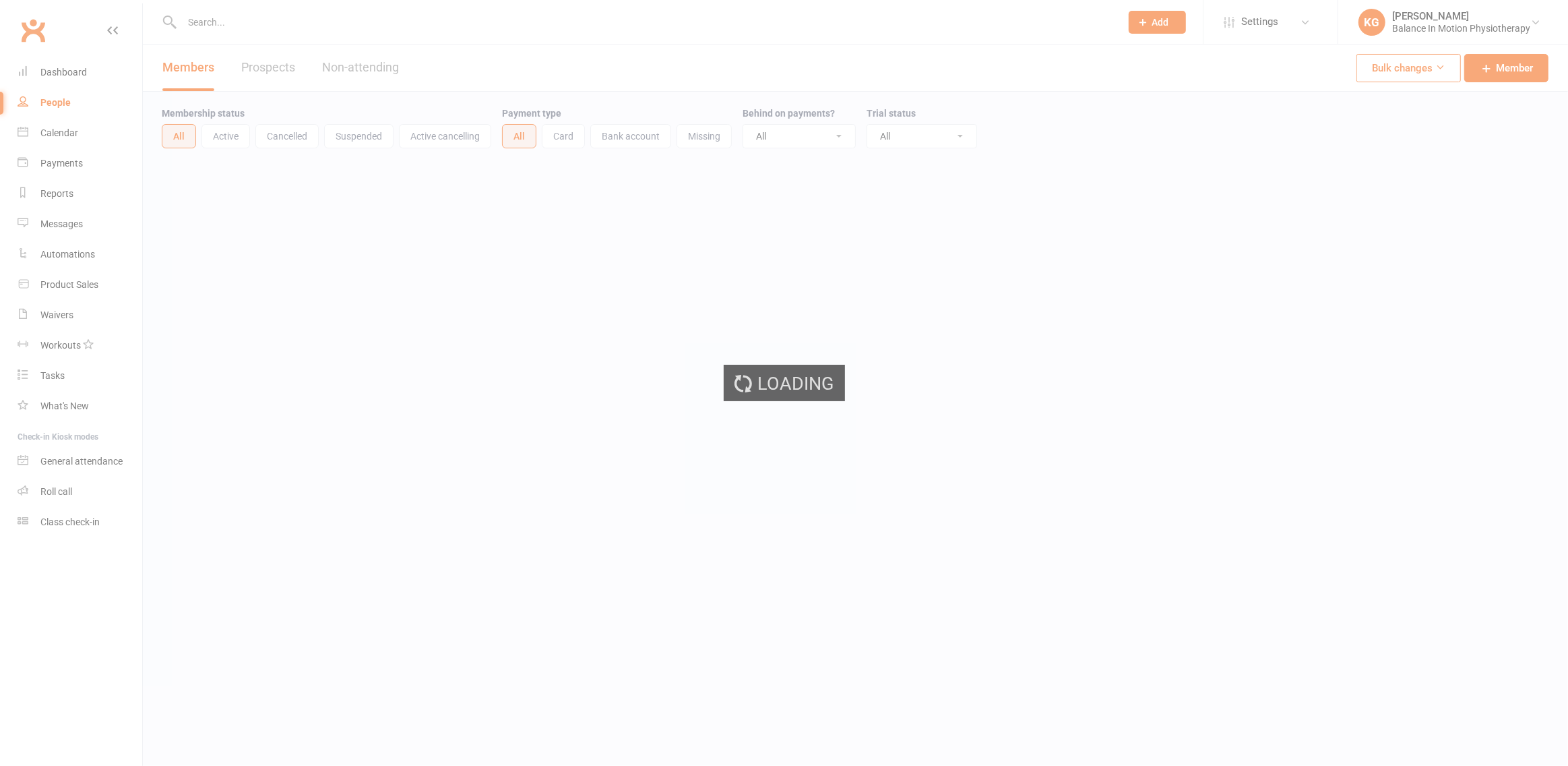
select select "100"
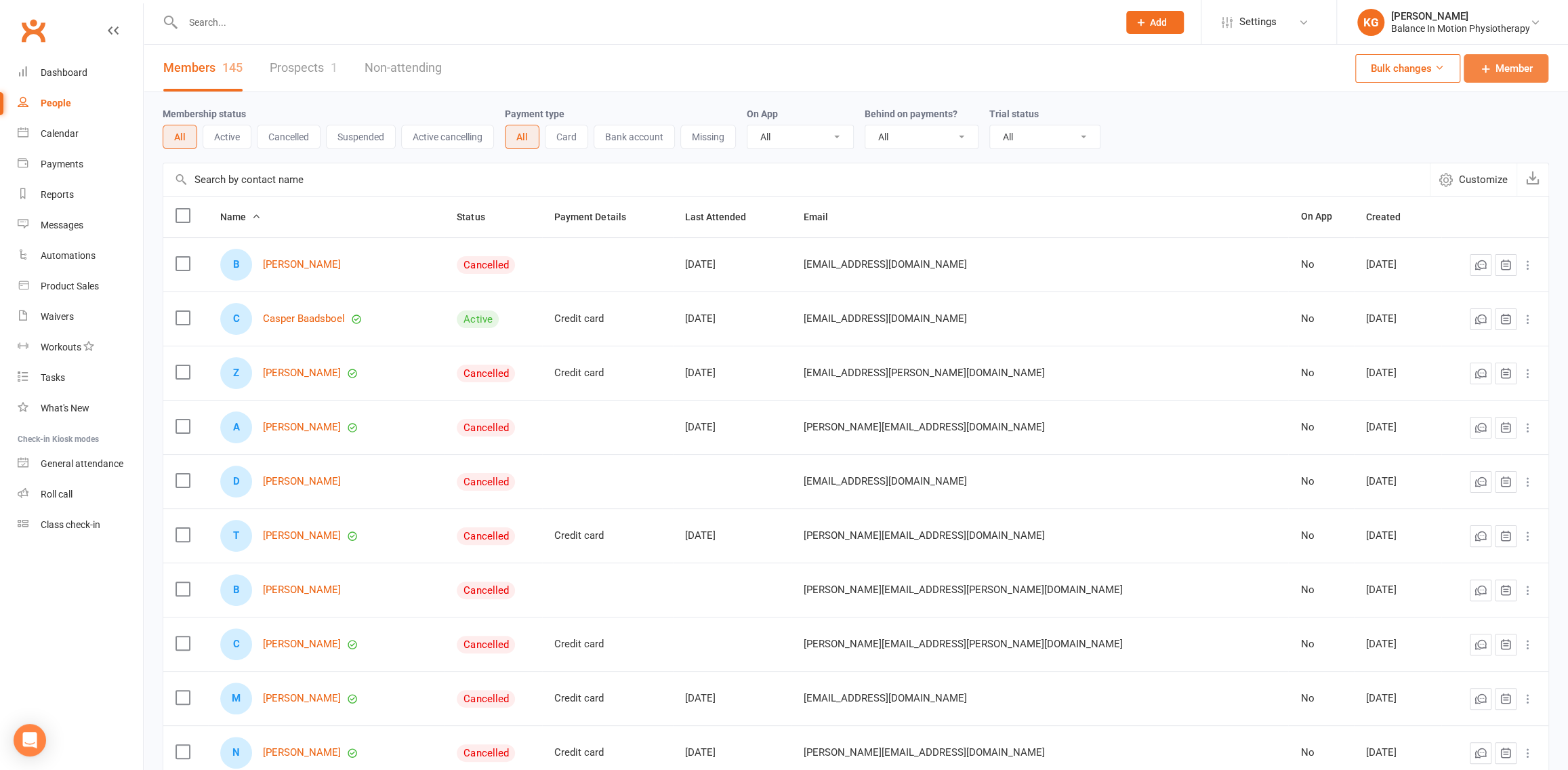
click at [1516, 63] on span "Member" at bounding box center [1514, 68] width 38 height 16
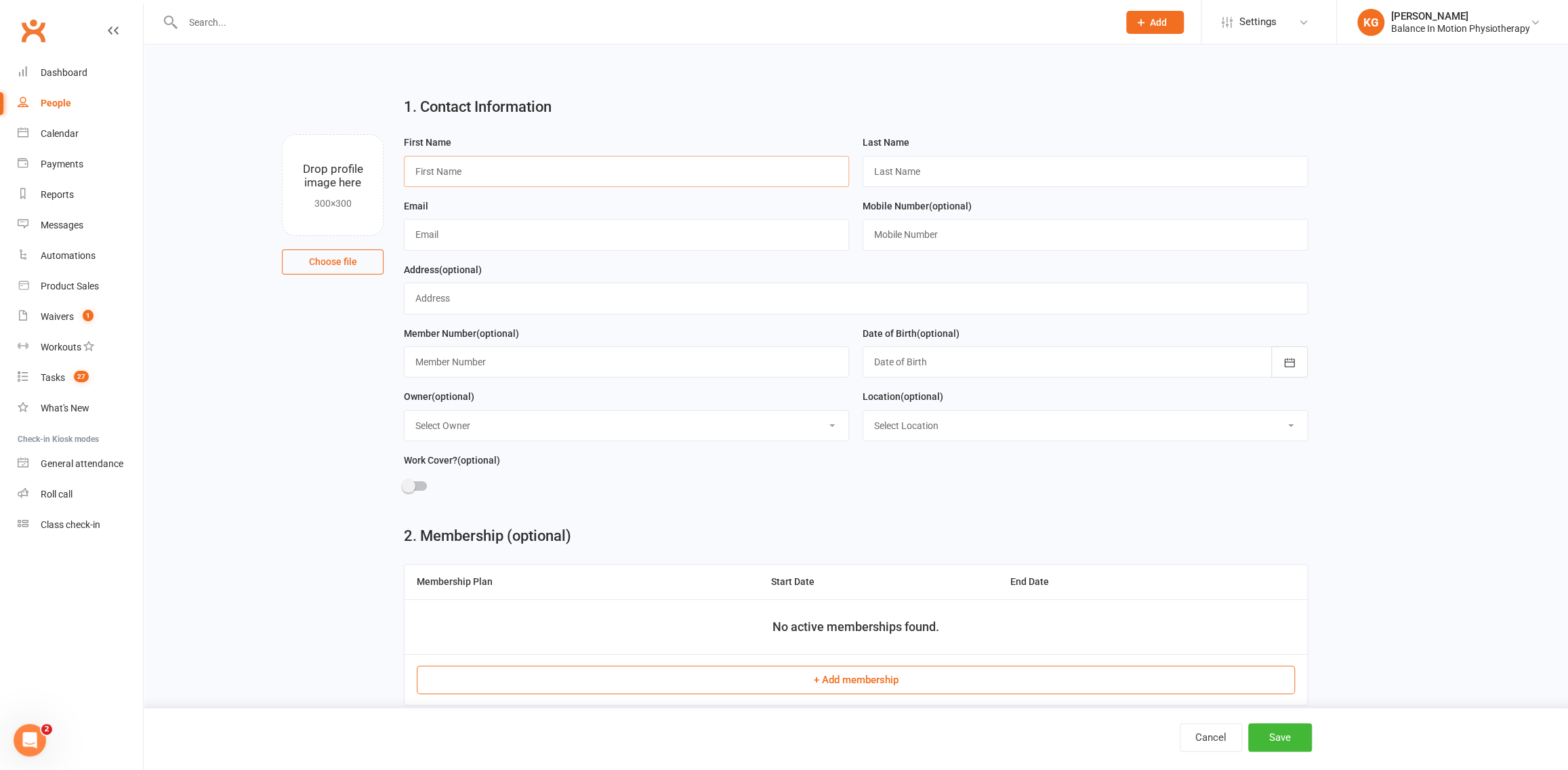
click at [535, 159] on input "text" at bounding box center [627, 171] width 446 height 31
paste input "Patient name:[PERSON_NAME]"
type input "Patient name:[PERSON_NAME]"
drag, startPoint x: 461, startPoint y: 159, endPoint x: 304, endPoint y: 141, distance: 158.0
click at [298, 134] on div "Drop profile image here 300×300 Choose file First Name Patient name:[PERSON_NAM…" at bounding box center [856, 134] width 1387 height 0
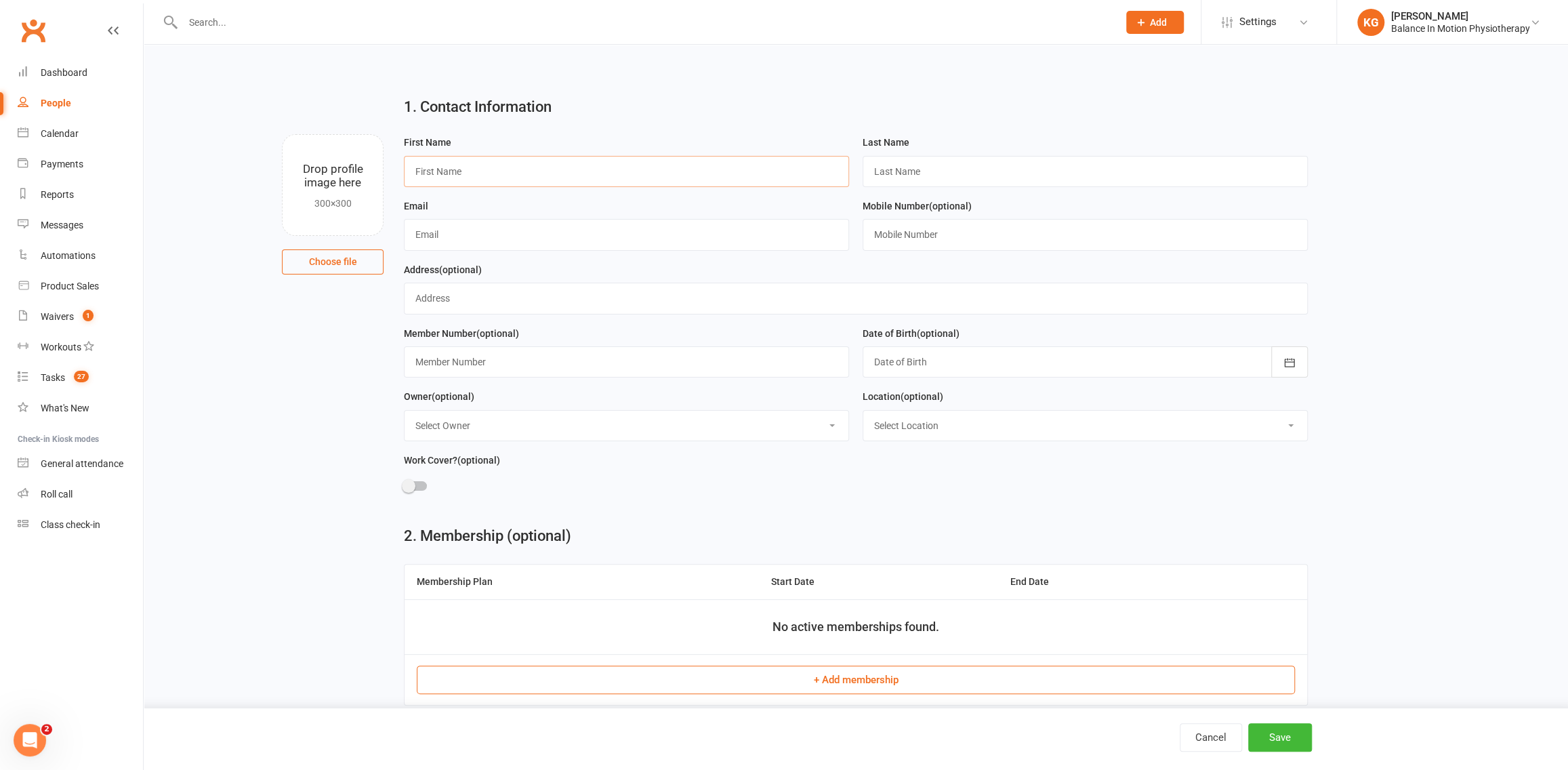
paste input "[PERSON_NAME]"
type input "[PERSON_NAME]"
click at [979, 176] on input "text" at bounding box center [1086, 171] width 446 height 31
paste input "[PERSON_NAME]"
type input "[PERSON_NAME]"
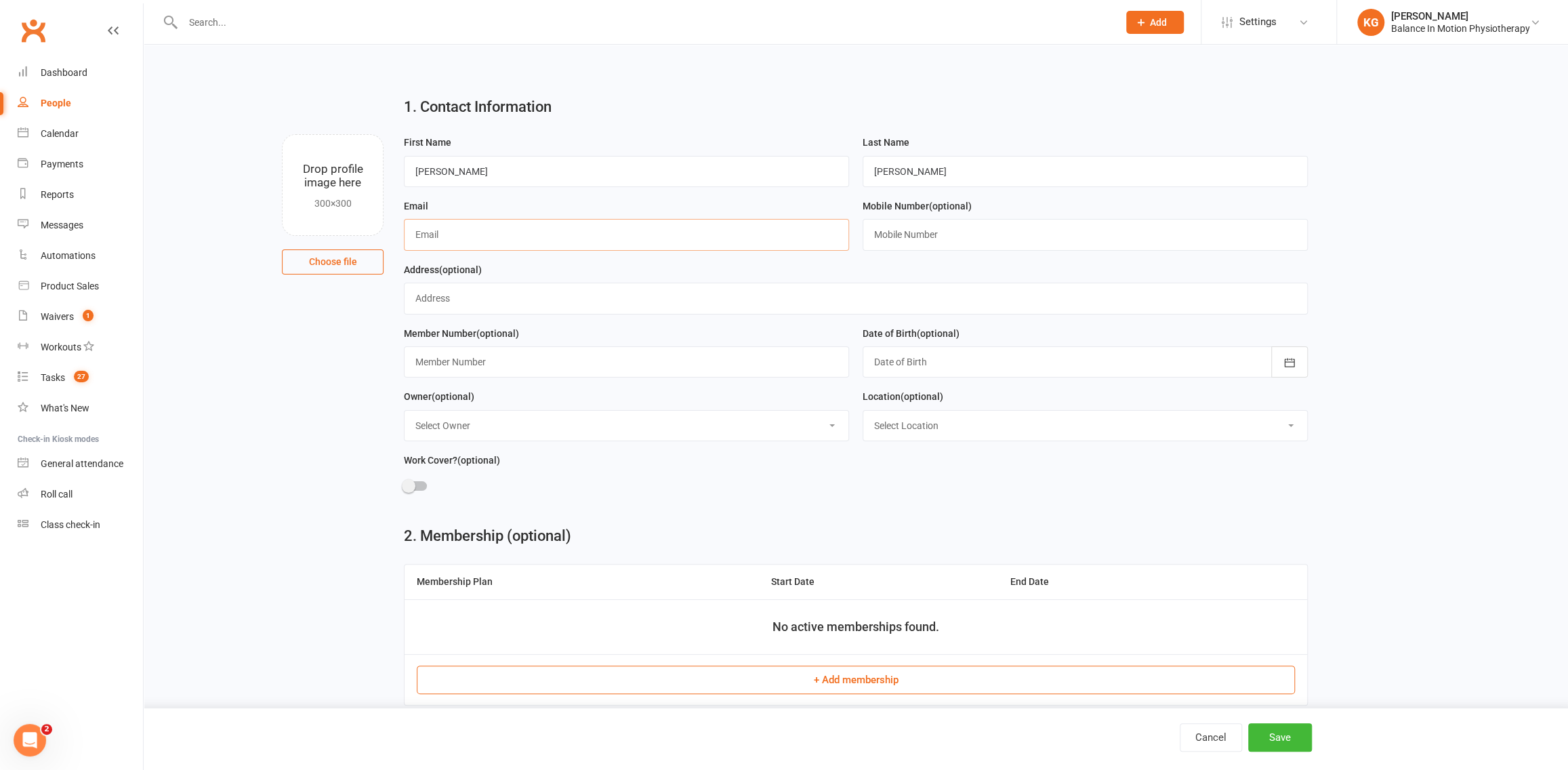
click at [605, 237] on input "text" at bounding box center [627, 235] width 446 height 31
paste input "[EMAIL_ADDRESS][DOMAIN_NAME]"
type input "[EMAIL_ADDRESS][DOMAIN_NAME]"
click at [1027, 238] on input "text" at bounding box center [1086, 235] width 446 height 31
click at [443, 267] on spang "(optional)" at bounding box center [460, 270] width 43 height 11
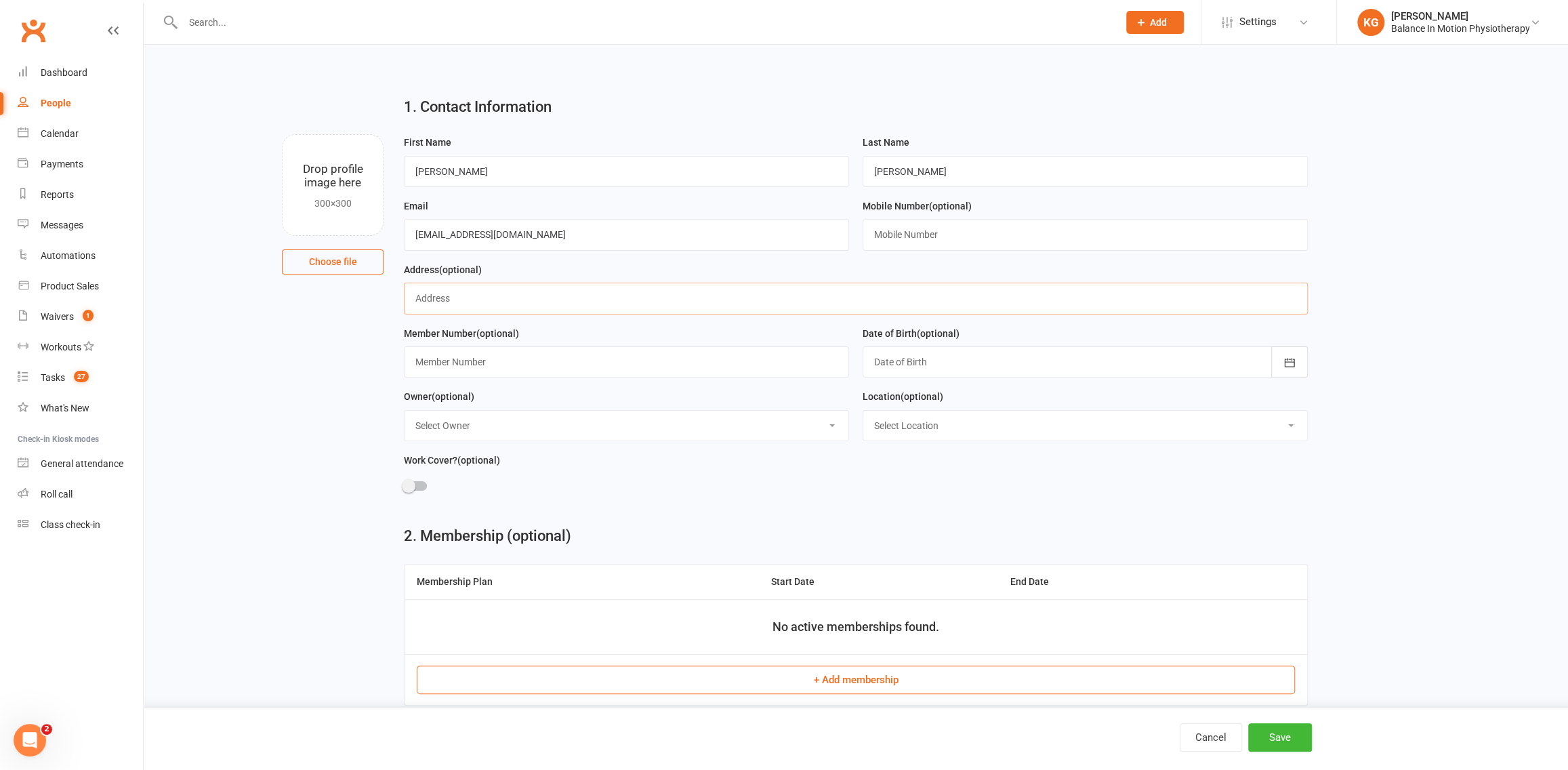
drag, startPoint x: 476, startPoint y: 292, endPoint x: 496, endPoint y: 297, distance: 20.6
click at [476, 292] on input "text" at bounding box center [856, 298] width 904 height 31
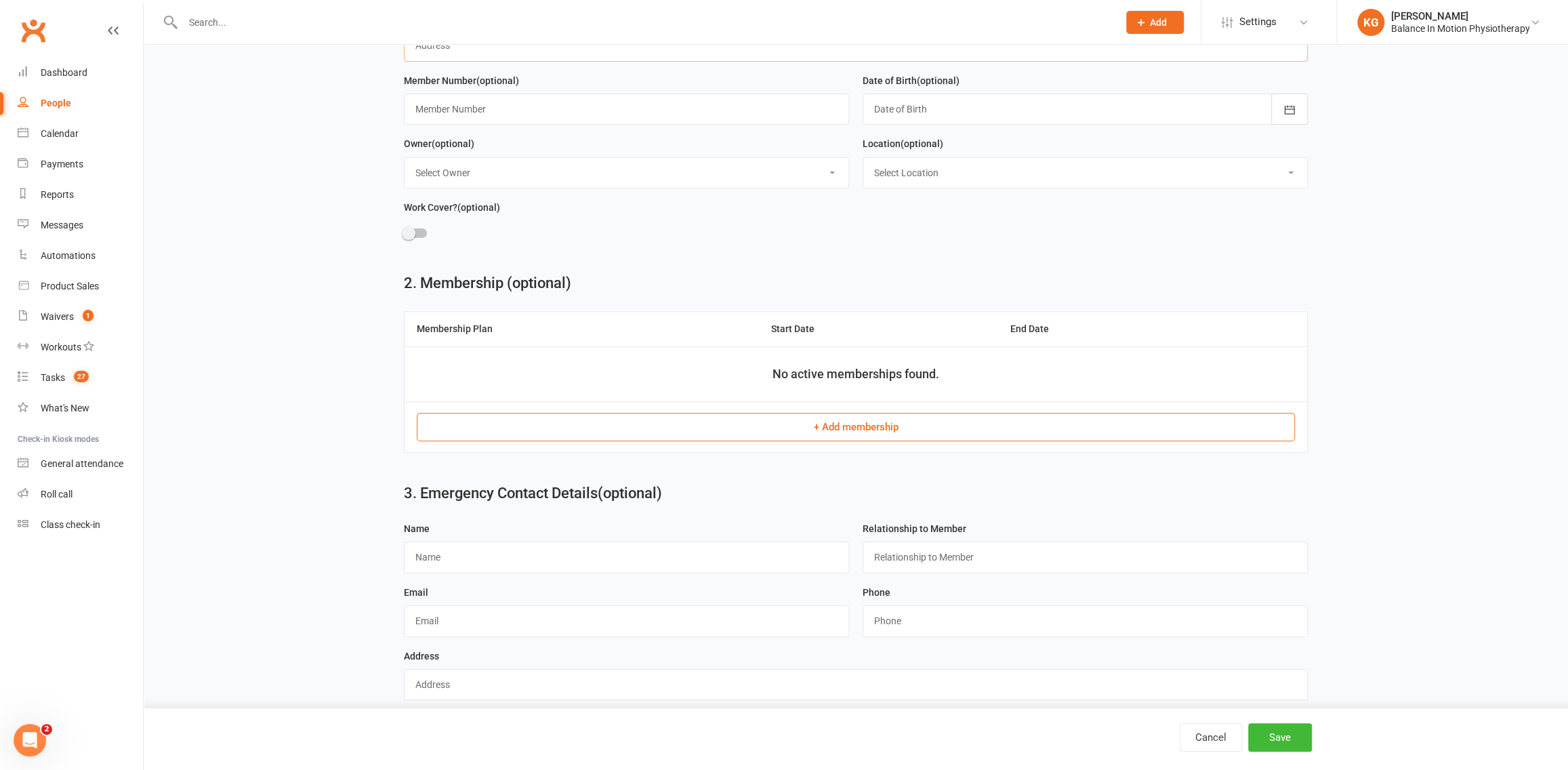
scroll to position [267, 0]
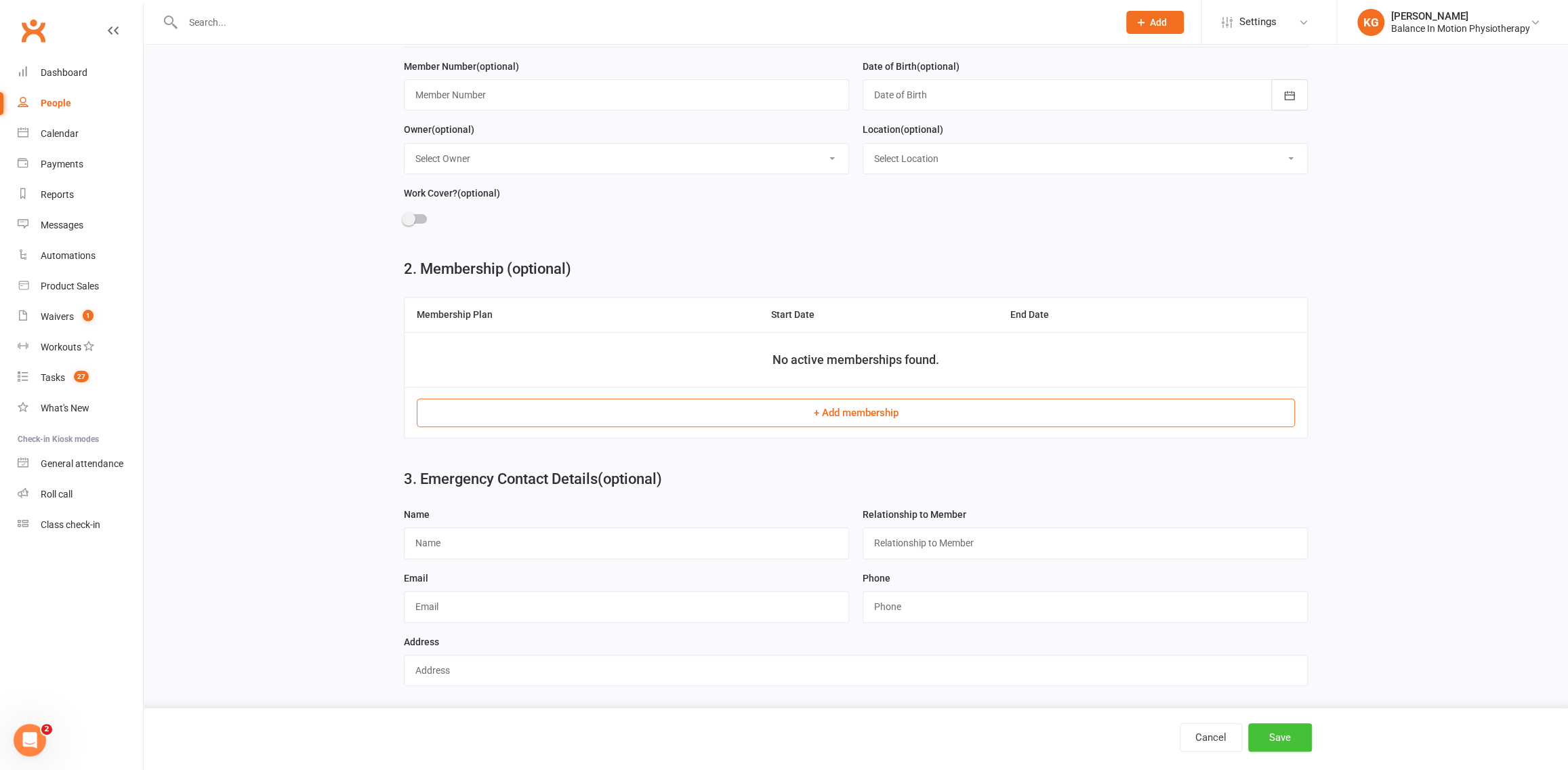
click at [1275, 732] on button "Save" at bounding box center [1280, 737] width 63 height 28
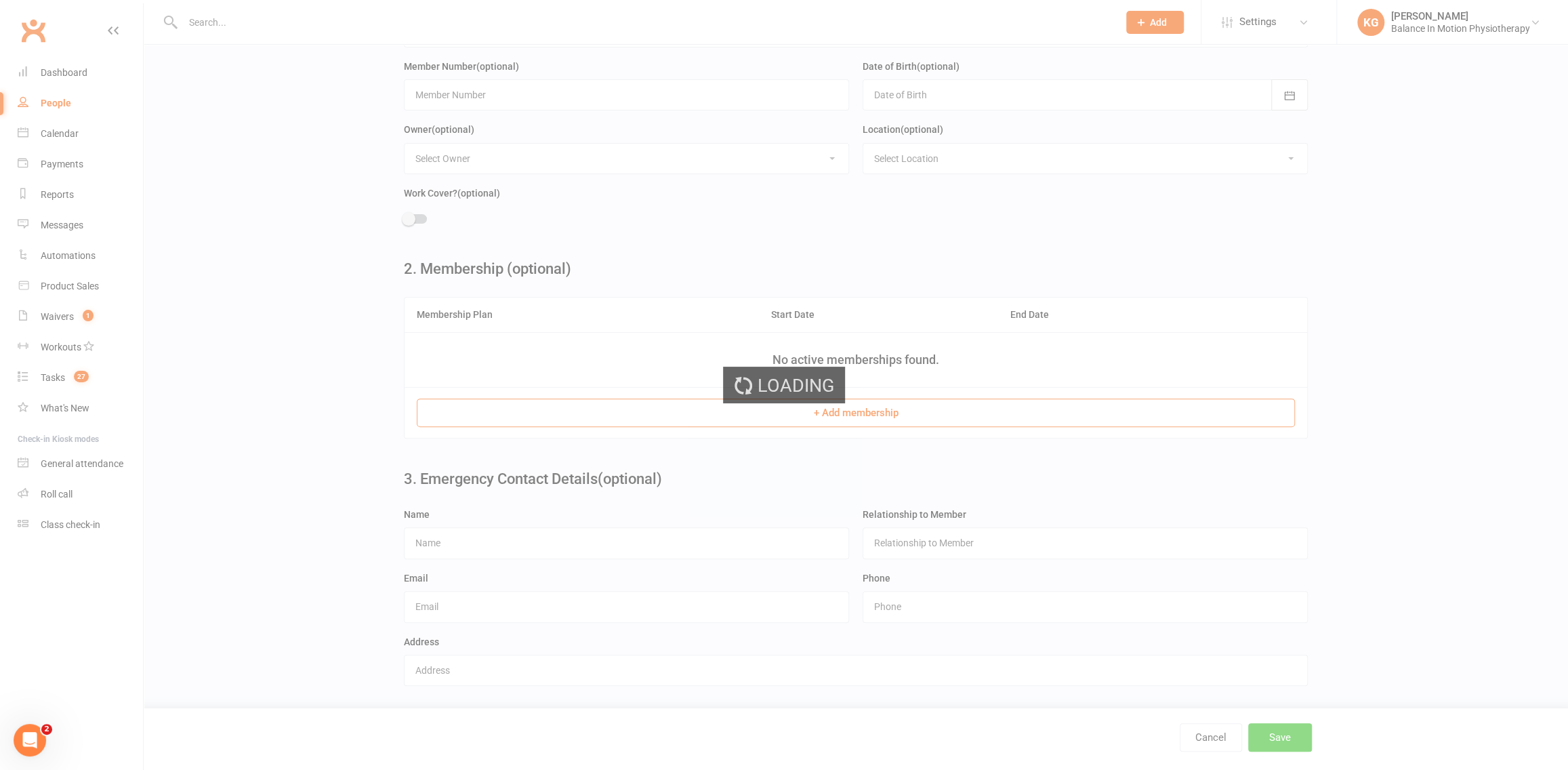
scroll to position [0, 0]
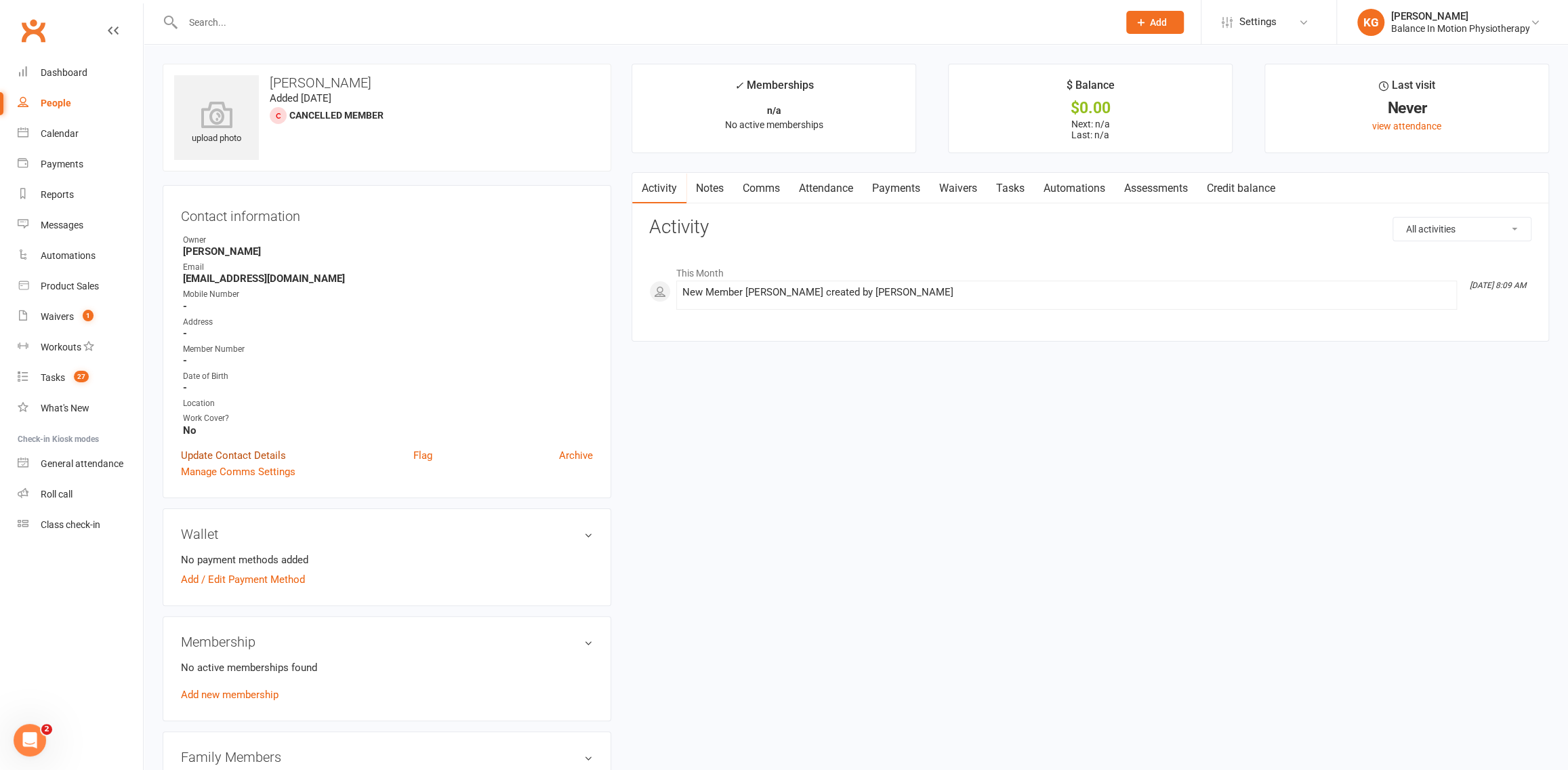
click at [245, 453] on link "Update Contact Details" at bounding box center [233, 455] width 105 height 16
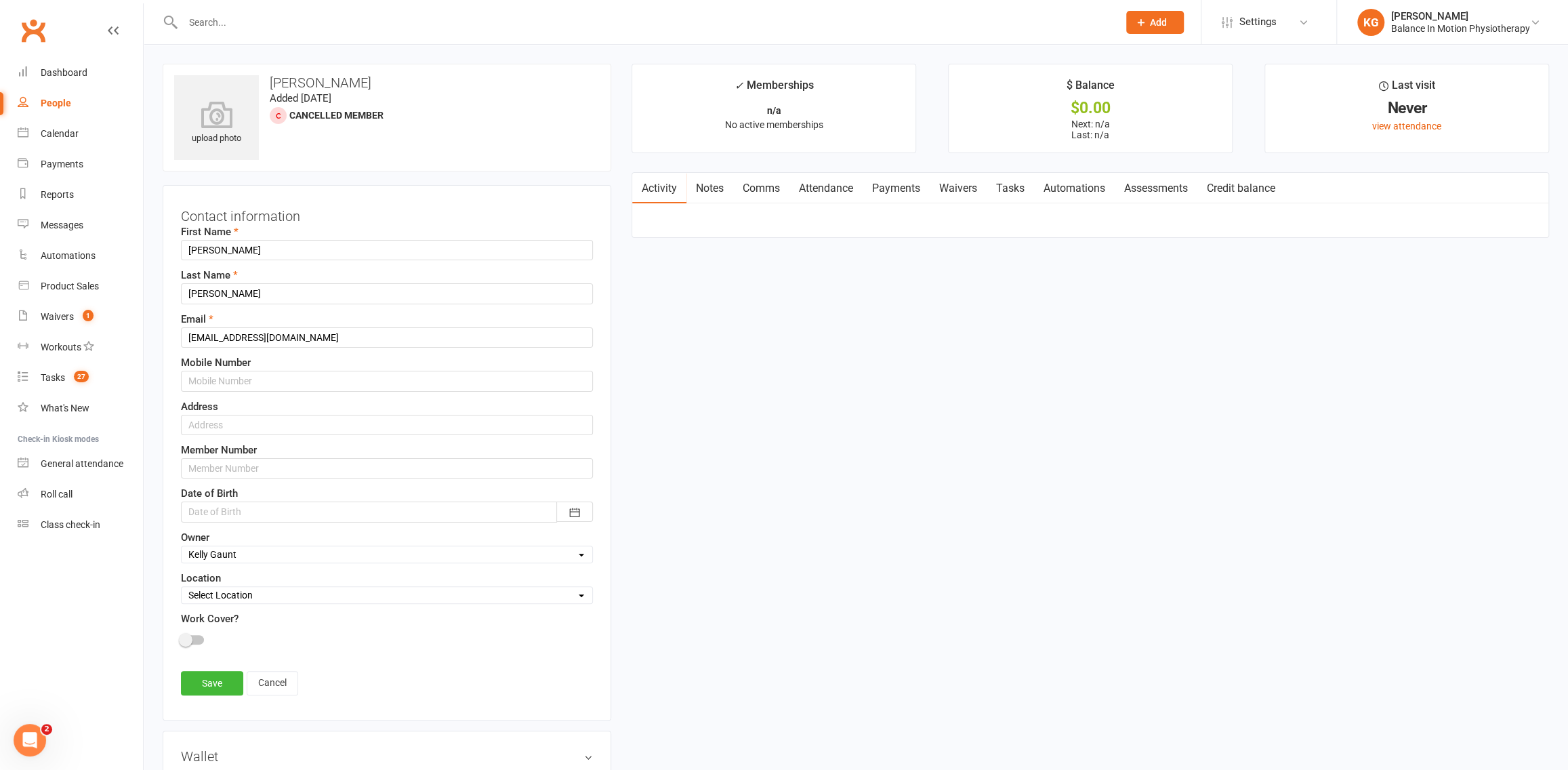
scroll to position [63, 0]
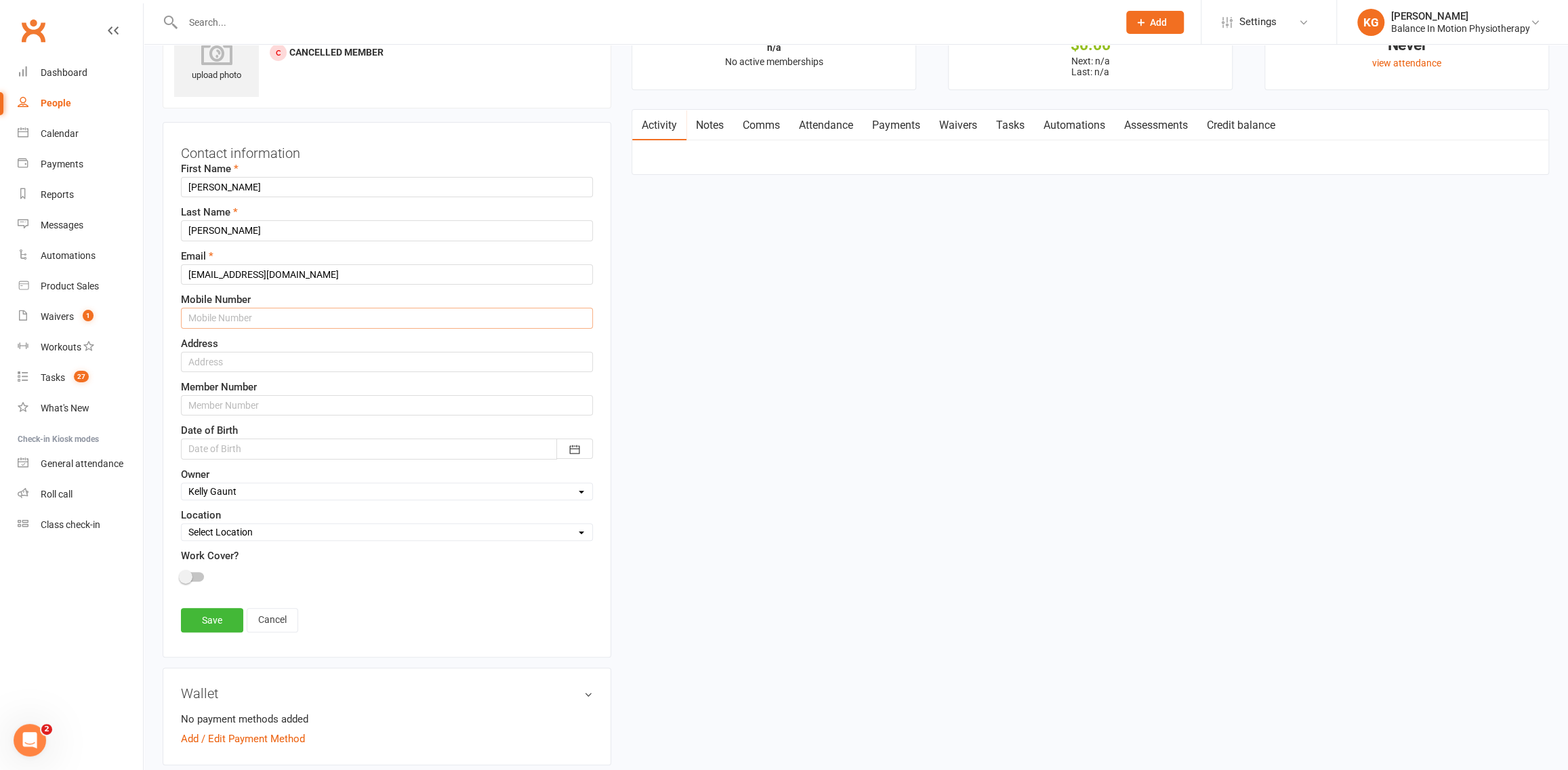
click at [260, 309] on input "text" at bounding box center [386, 318] width 412 height 20
paste input "0402053962"
type input "0402053962"
click at [235, 445] on div at bounding box center [386, 449] width 412 height 20
click at [201, 472] on icon "button" at bounding box center [202, 478] width 9 height 11
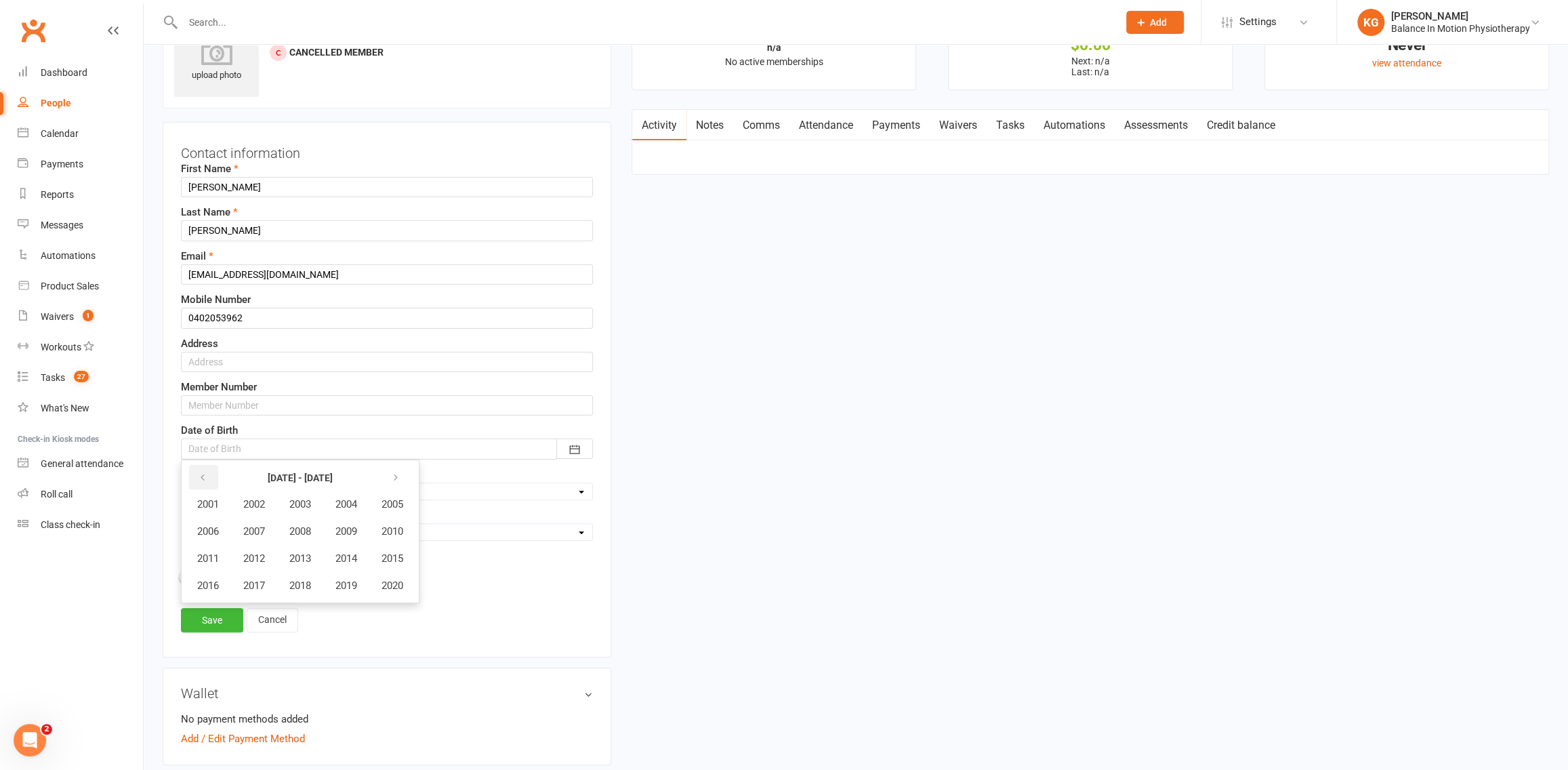
click at [201, 472] on icon "button" at bounding box center [202, 478] width 9 height 11
click at [399, 472] on icon "button" at bounding box center [396, 478] width 9 height 11
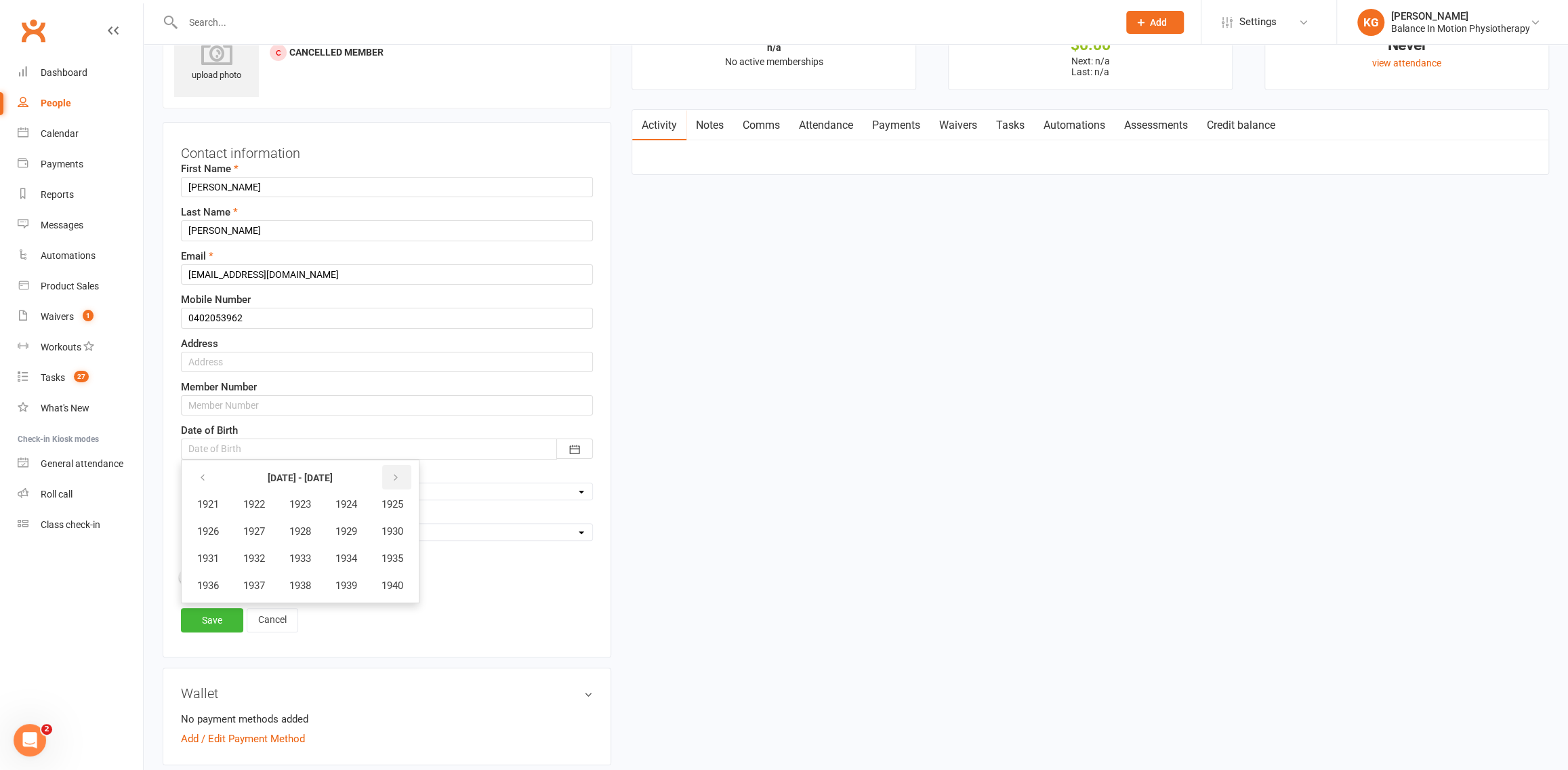
click at [399, 472] on icon "button" at bounding box center [396, 478] width 9 height 11
click at [357, 533] on span "1969" at bounding box center [346, 532] width 22 height 13
click at [220, 527] on span "April" at bounding box center [215, 532] width 21 height 13
click at [258, 629] on button "28" at bounding box center [266, 633] width 28 height 24
type input "[DATE]"
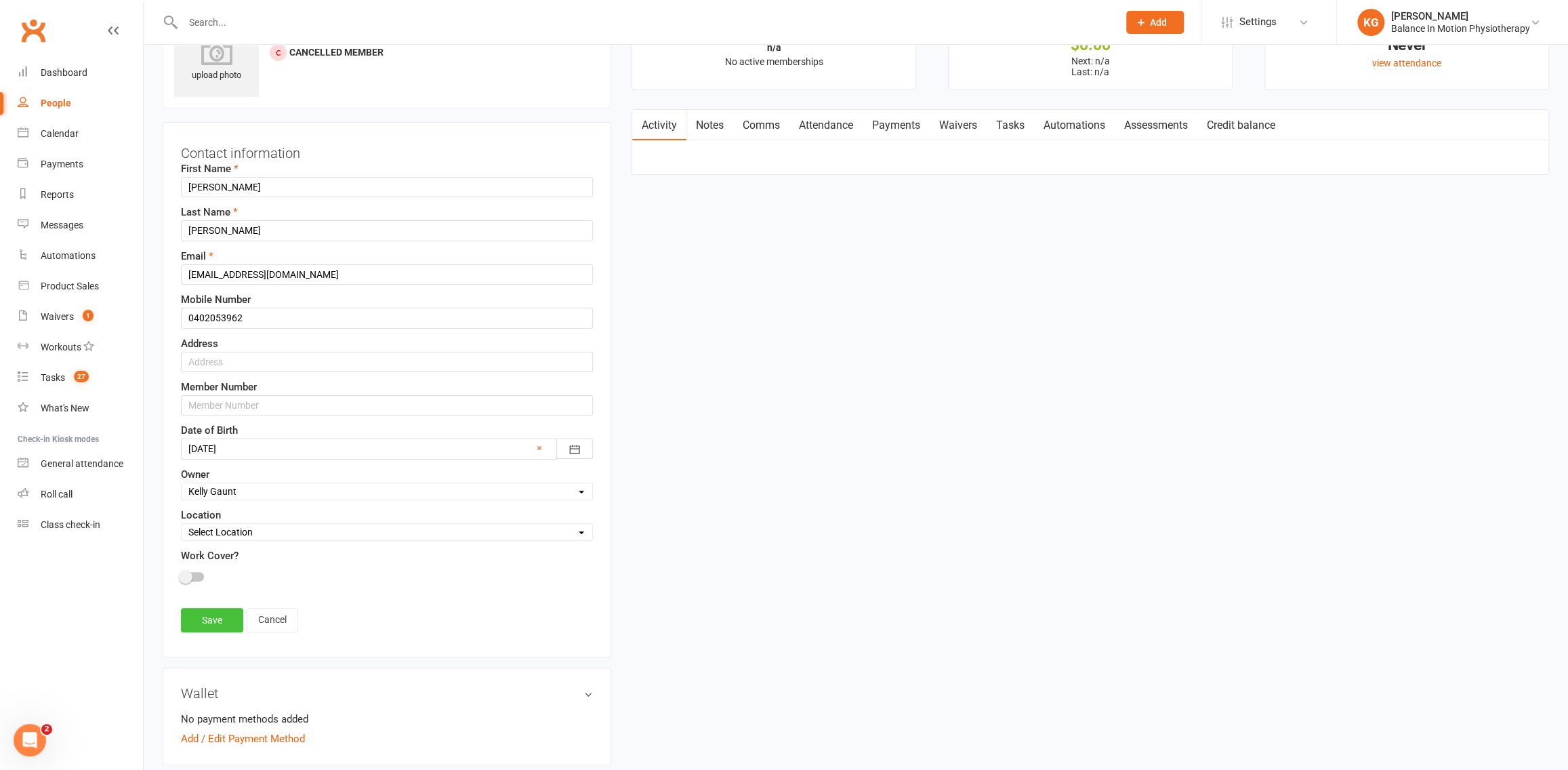
click at [217, 618] on link "Save" at bounding box center [212, 620] width 63 height 24
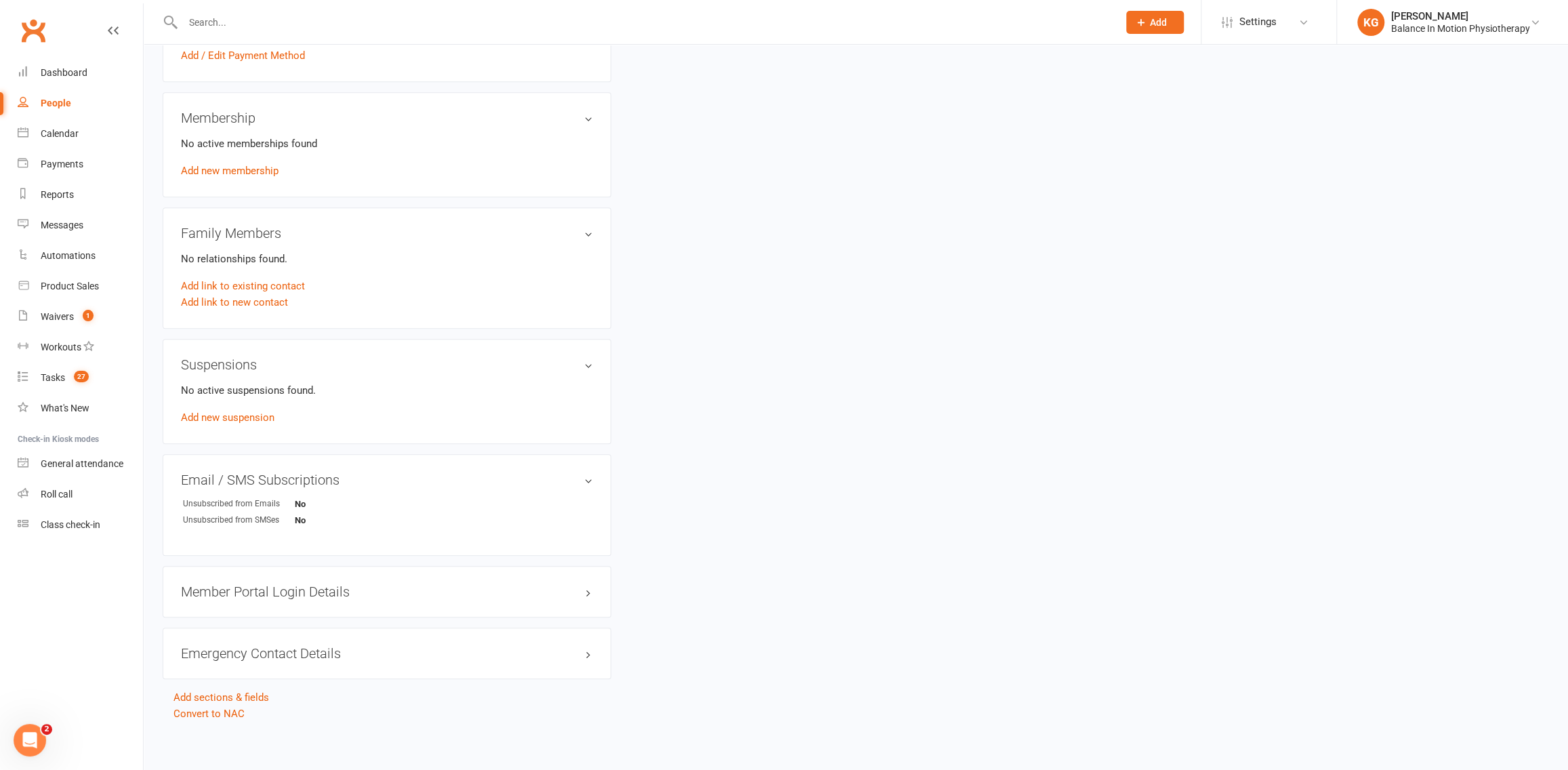
click at [386, 592] on h3 "Member Portal Login Details" at bounding box center [386, 591] width 412 height 15
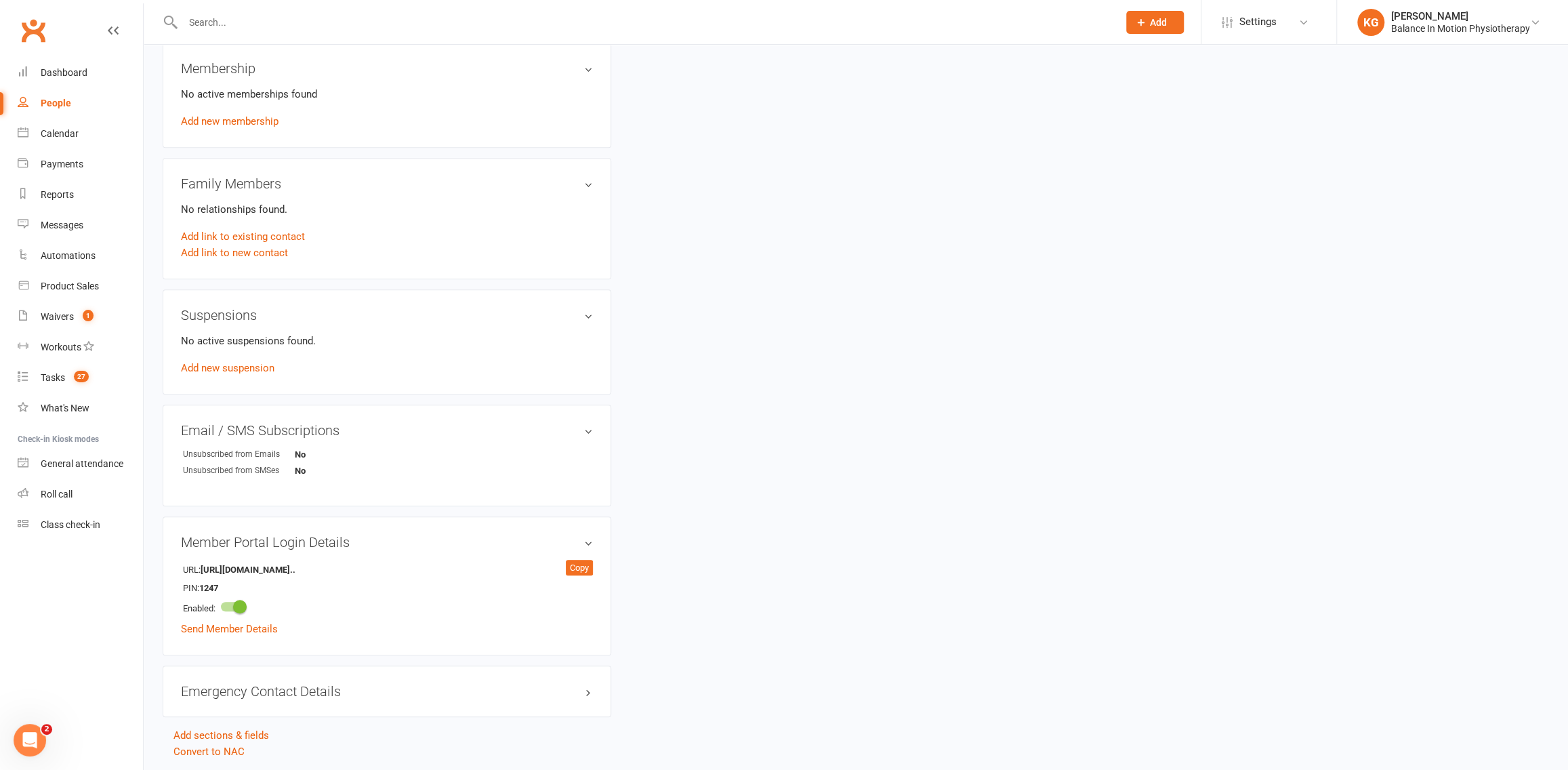
scroll to position [611, 0]
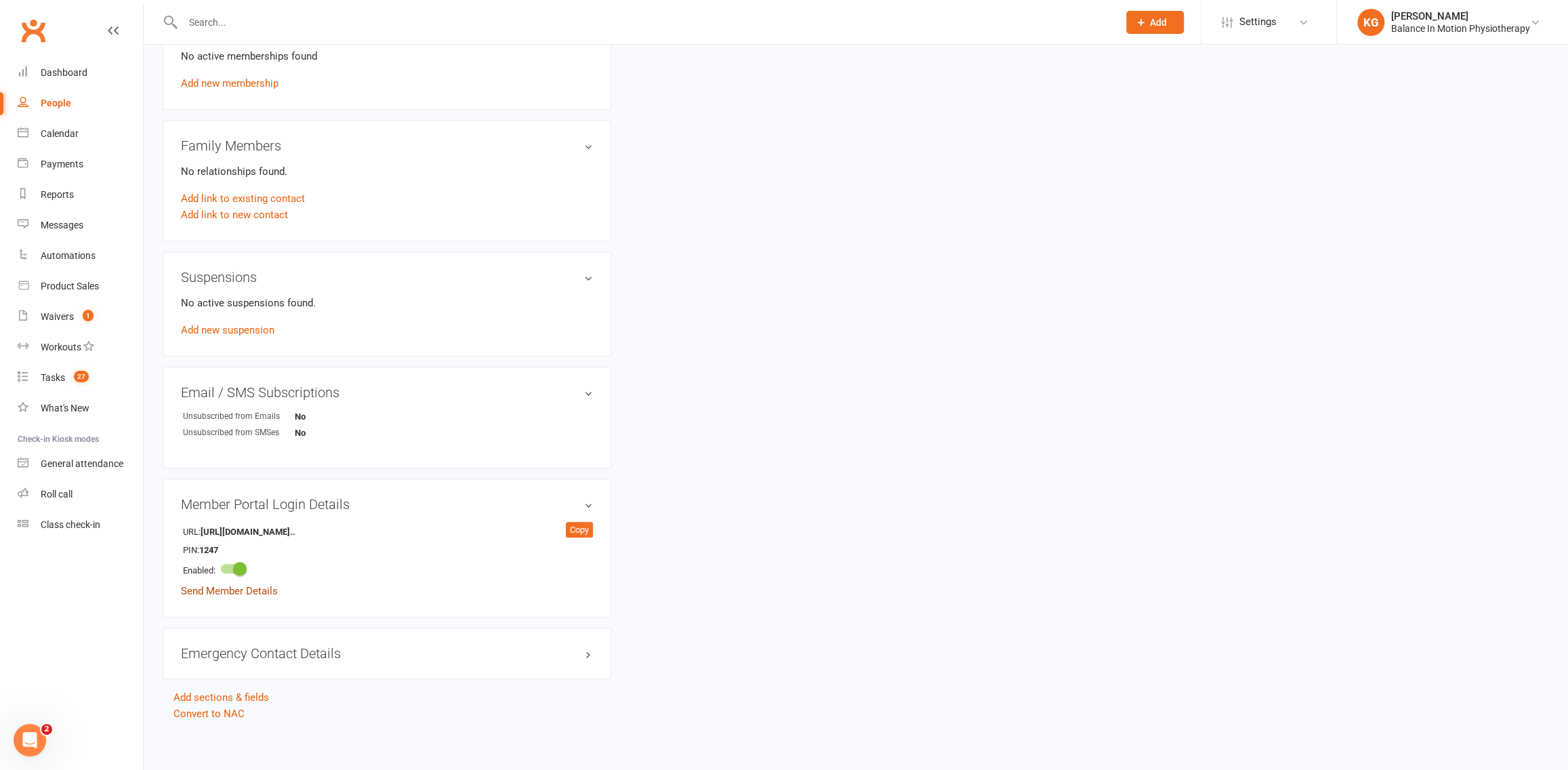
click at [249, 588] on link "Send Member Details" at bounding box center [229, 591] width 97 height 13
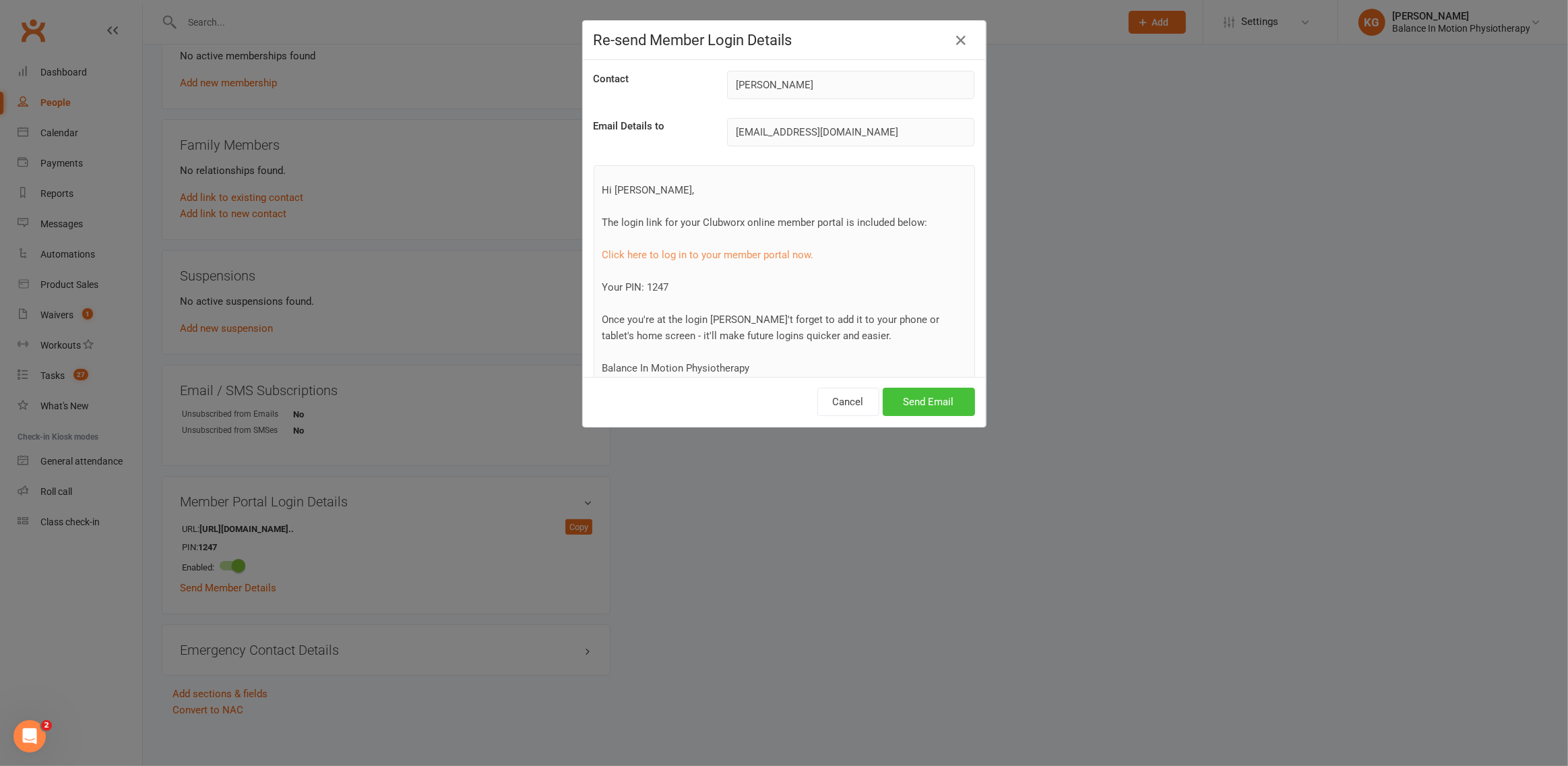
click at [906, 398] on button "Send Email" at bounding box center [929, 401] width 93 height 28
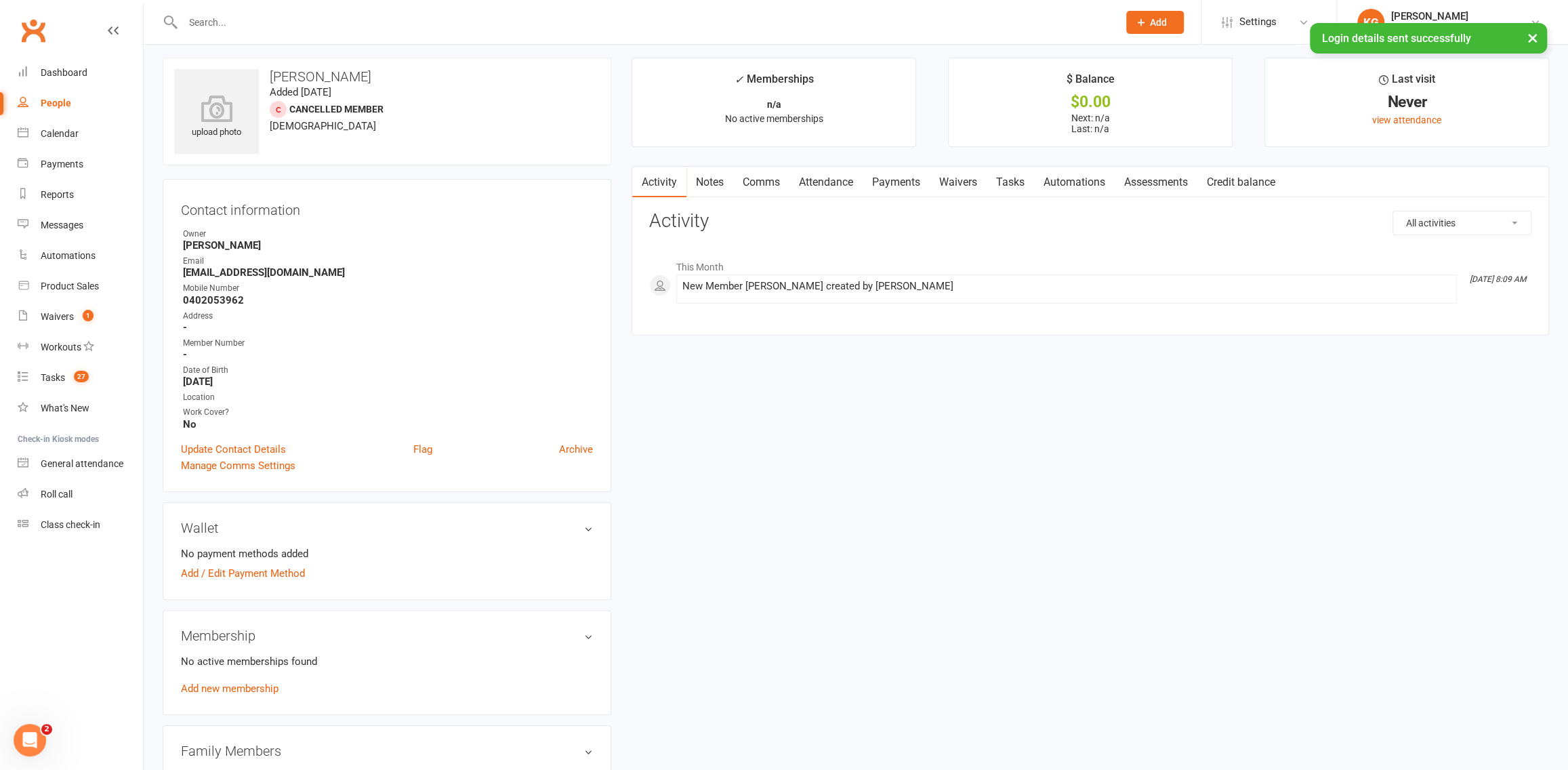
scroll to position [0, 0]
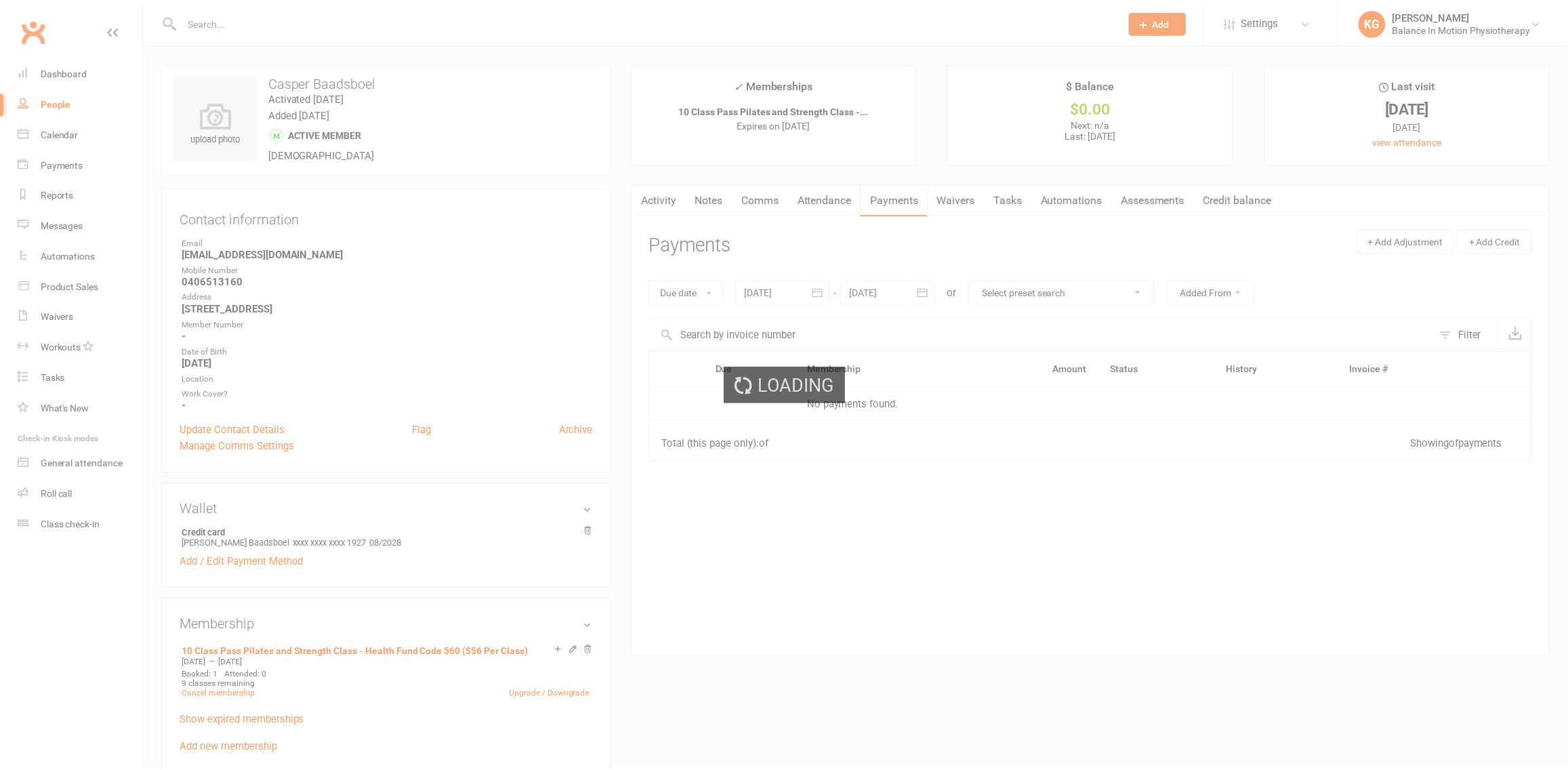
scroll to position [99, 0]
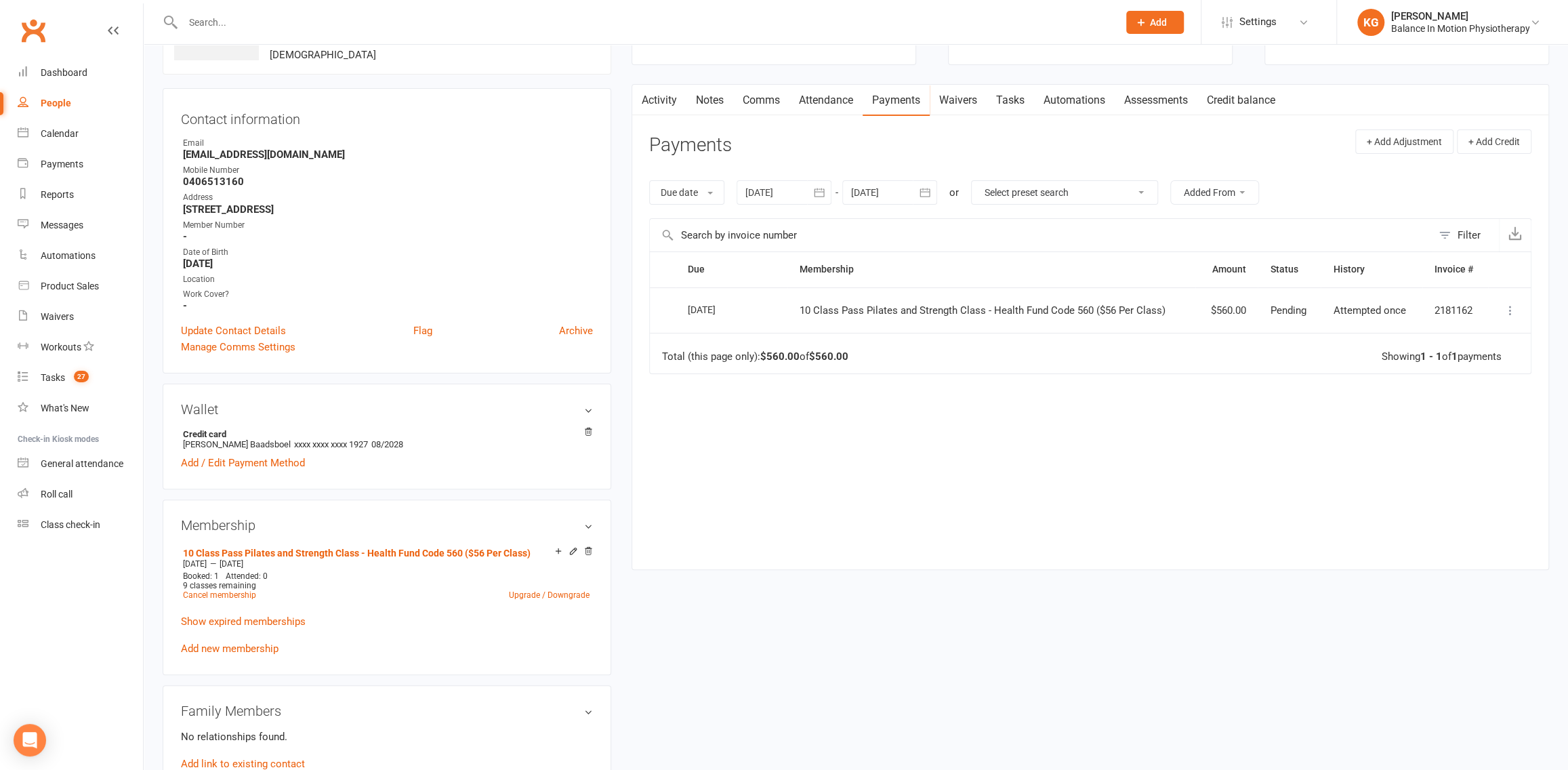
click at [1510, 310] on icon at bounding box center [1510, 310] width 13 height 13
click at [1433, 339] on link "More Info" at bounding box center [1451, 336] width 134 height 27
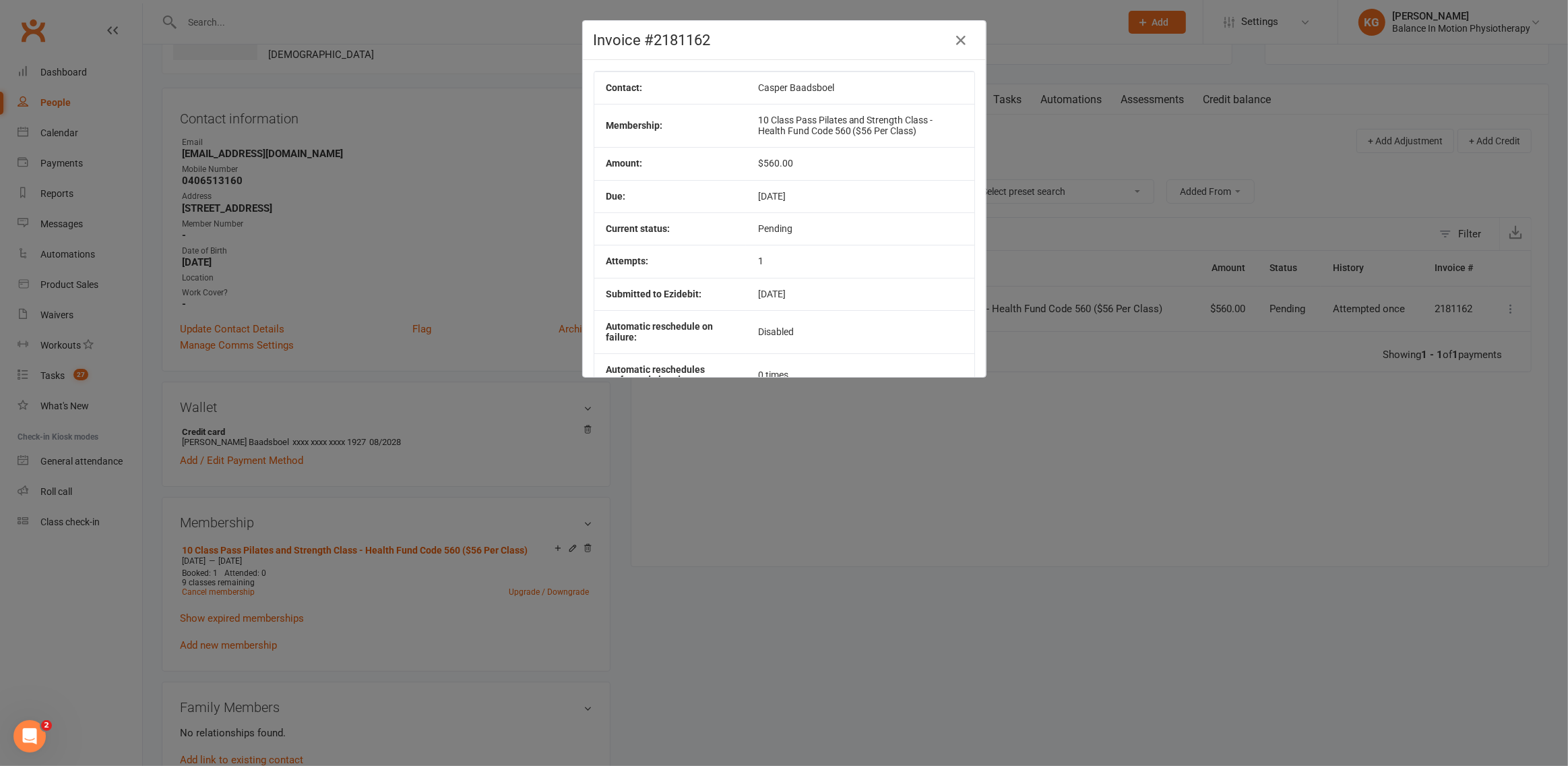
drag, startPoint x: 772, startPoint y: 105, endPoint x: 941, endPoint y: 212, distance: 200.0
click at [941, 205] on tbody "Contact: Casper Baadsboel Membership: 10 Class Pass Pilates and Strength Class …" at bounding box center [784, 271] width 380 height 400
click at [955, 38] on icon "button" at bounding box center [962, 40] width 16 height 16
